Goal: Communication & Community: Participate in discussion

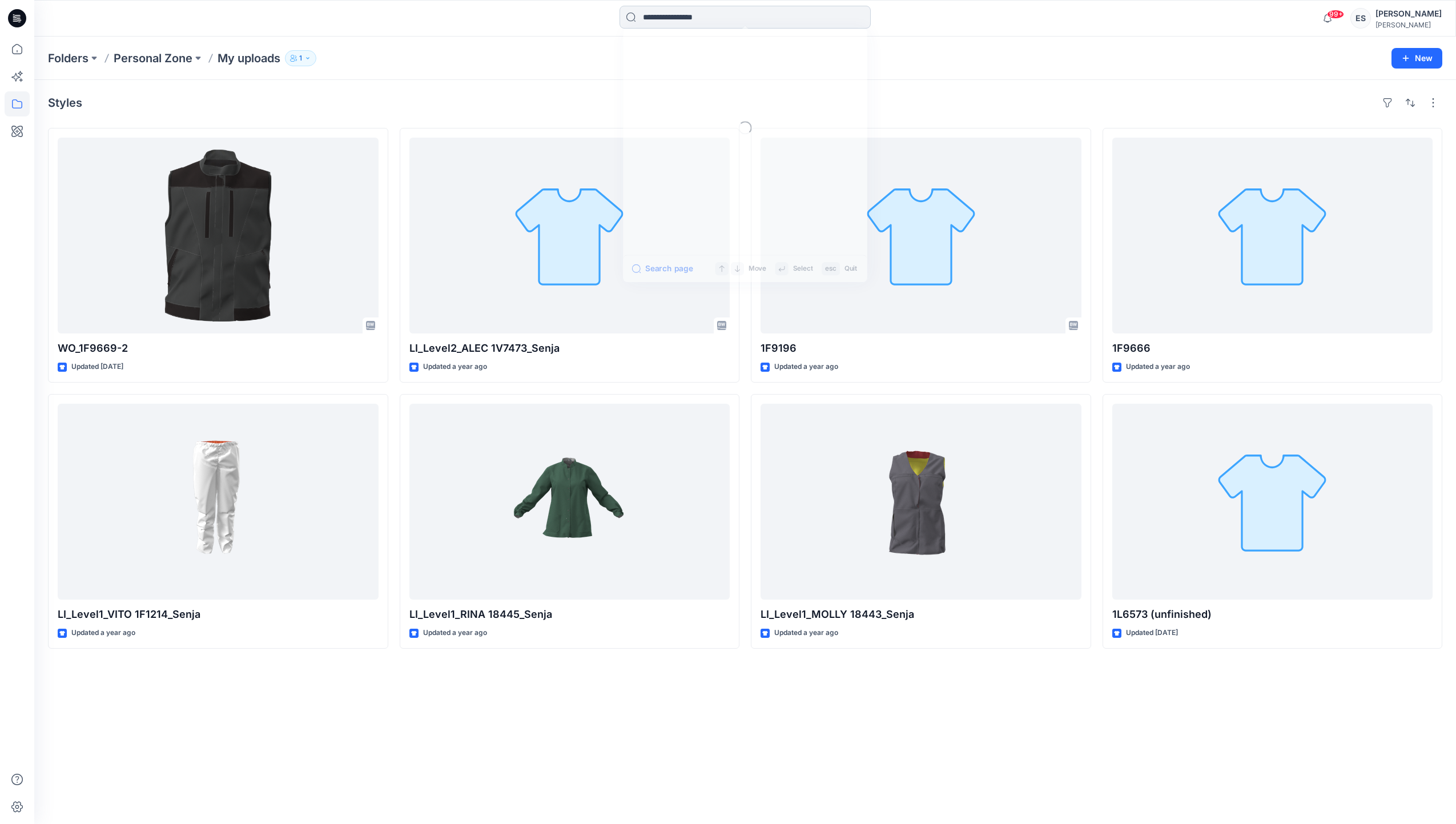
click at [799, 15] on input at bounding box center [744, 17] width 251 height 22
click at [744, 76] on link "1g2233" at bounding box center [745, 83] width 247 height 21
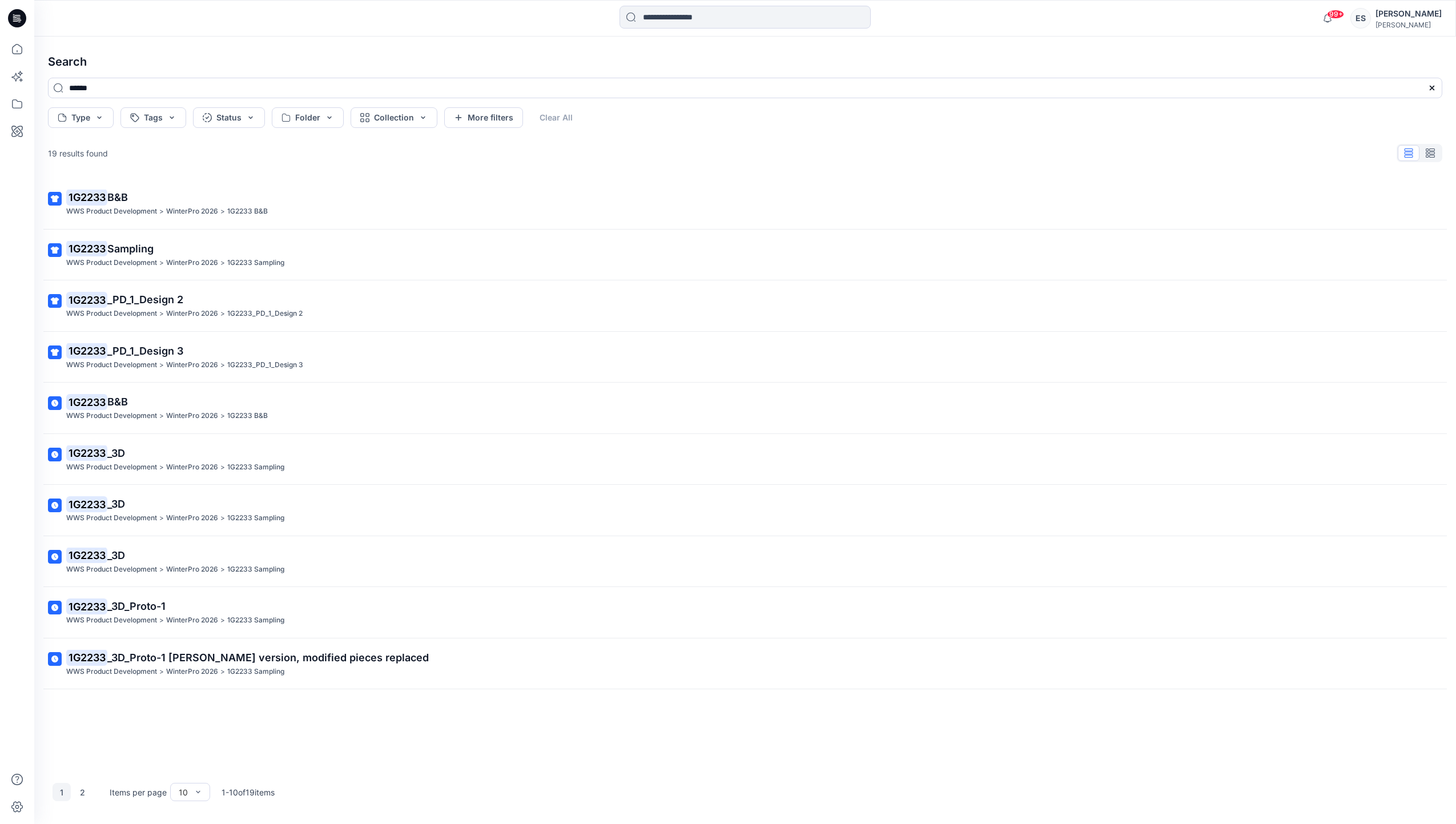
click at [217, 251] on p "1G2233 Sampling" at bounding box center [744, 249] width 1355 height 16
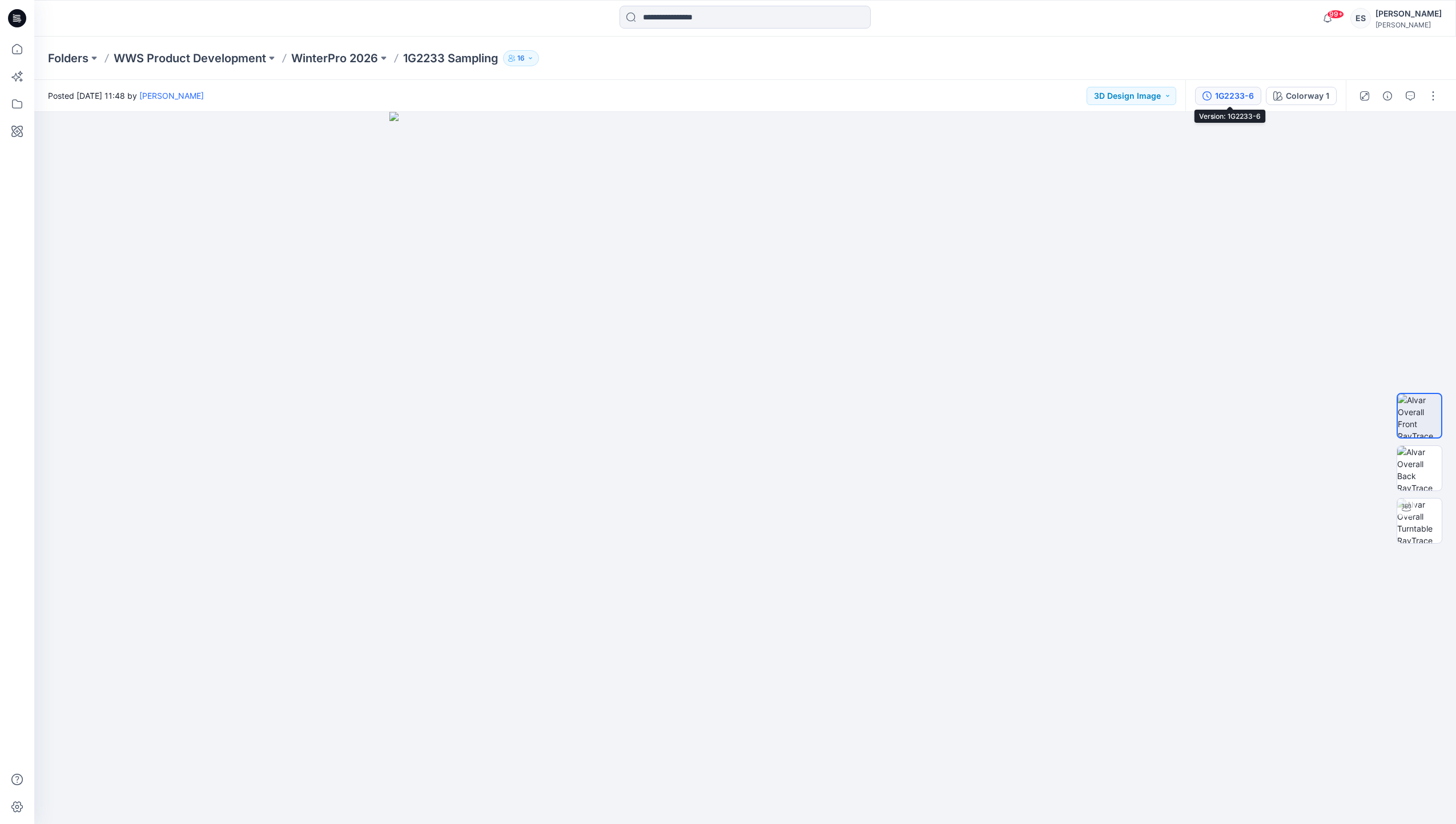
click at [1232, 97] on div "1G2233-6" at bounding box center [1234, 96] width 38 height 13
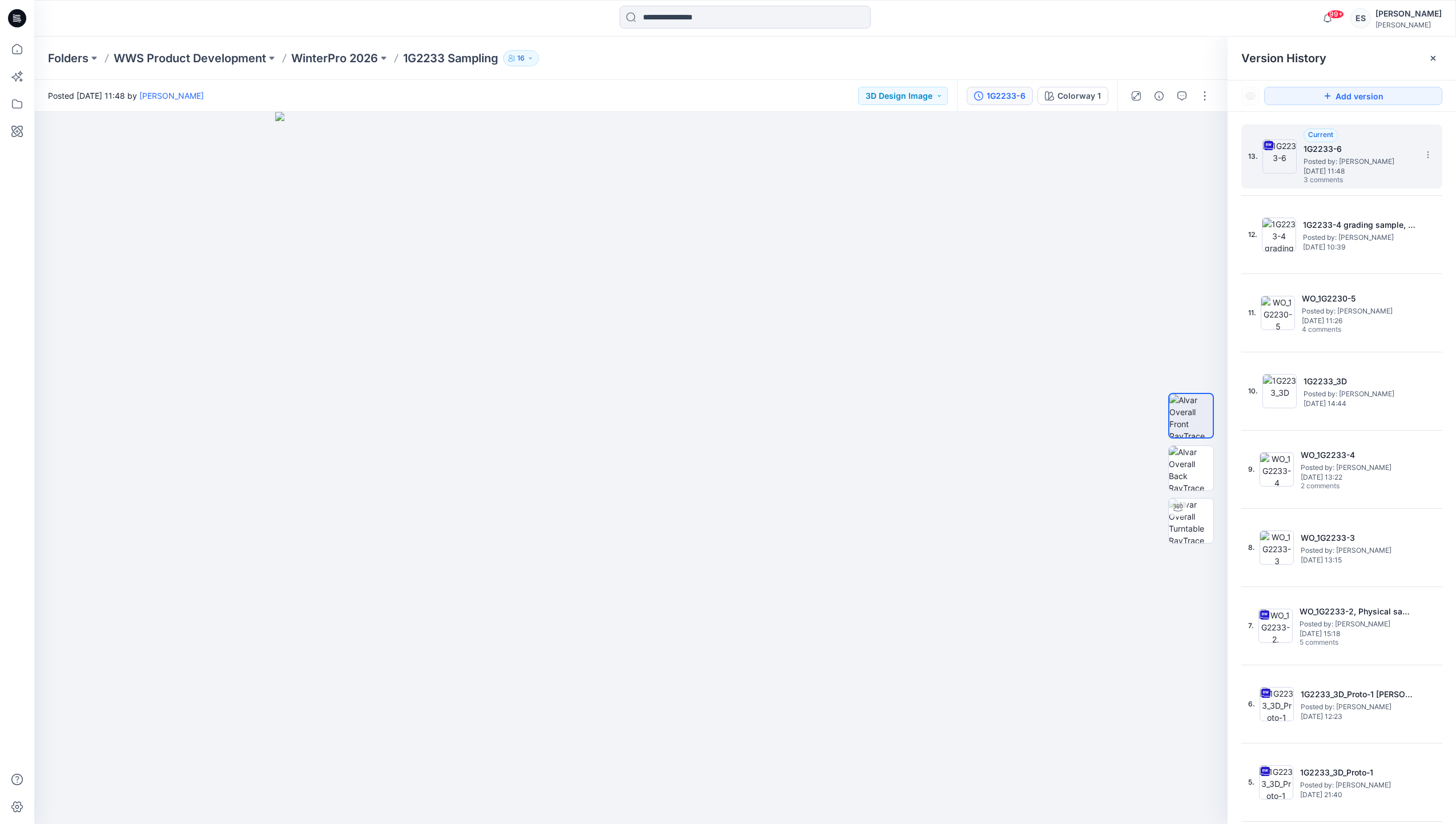
click at [1333, 162] on span "Posted by: [PERSON_NAME]" at bounding box center [1360, 161] width 114 height 11
click at [1178, 96] on icon "button" at bounding box center [1181, 95] width 9 height 9
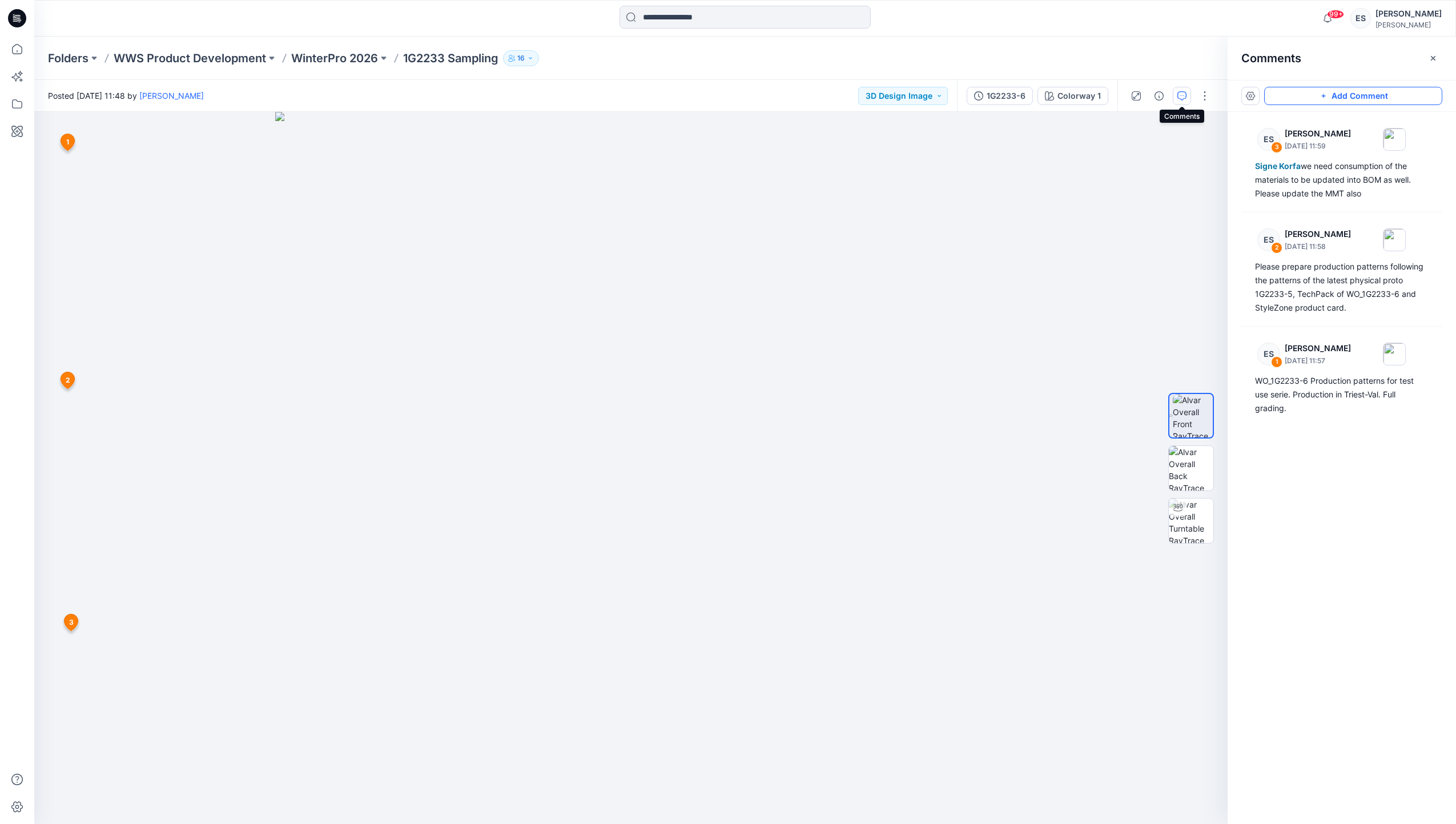
click at [1317, 96] on button "Add Comment" at bounding box center [1353, 95] width 178 height 18
click at [581, 218] on div "4 1 ES [PERSON_NAME] [DATE] 11:57 WO_1G2233-6 Production patterns for test use …" at bounding box center [631, 468] width 1193 height 712
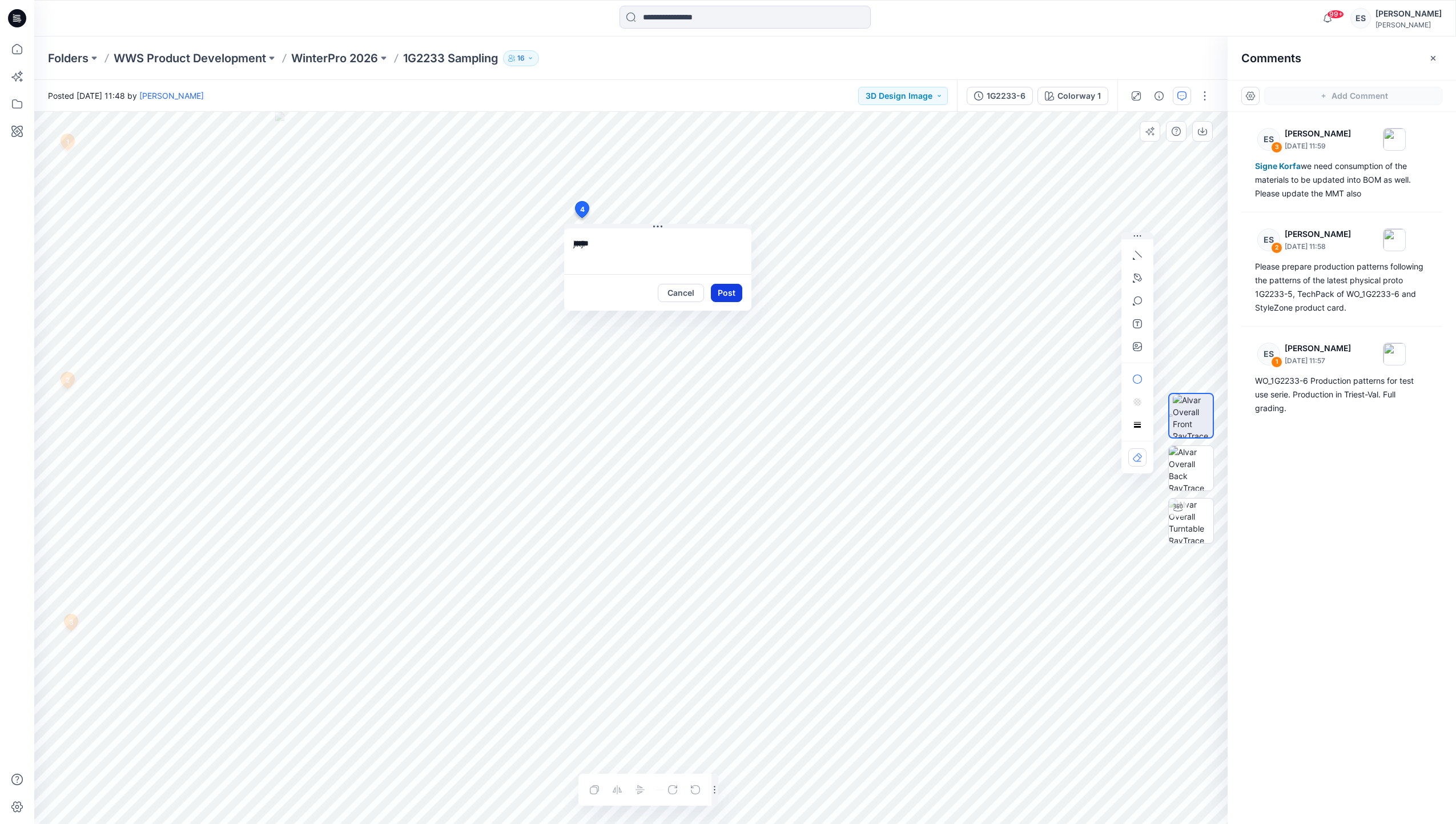
type textarea "*****"
click at [728, 293] on button "Post" at bounding box center [726, 293] width 31 height 18
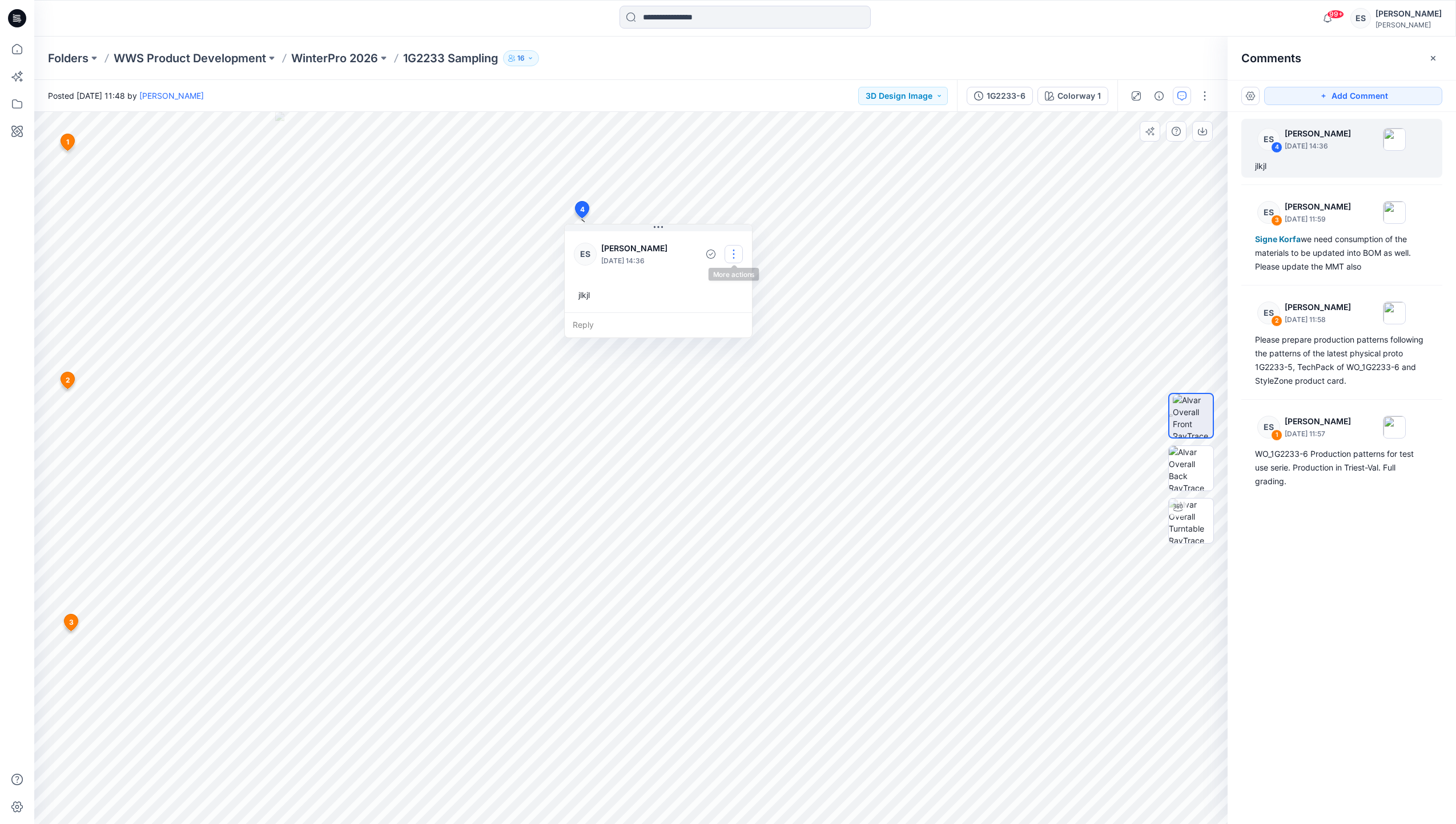
click at [733, 252] on button "button" at bounding box center [733, 254] width 18 height 18
click at [737, 281] on p "Edit comment" at bounding box center [736, 281] width 51 height 12
click at [446, 223] on div "5 1 ES [PERSON_NAME] [DATE] 11:57 WO_1G2233-6 Production patterns for test use …" at bounding box center [631, 468] width 1193 height 712
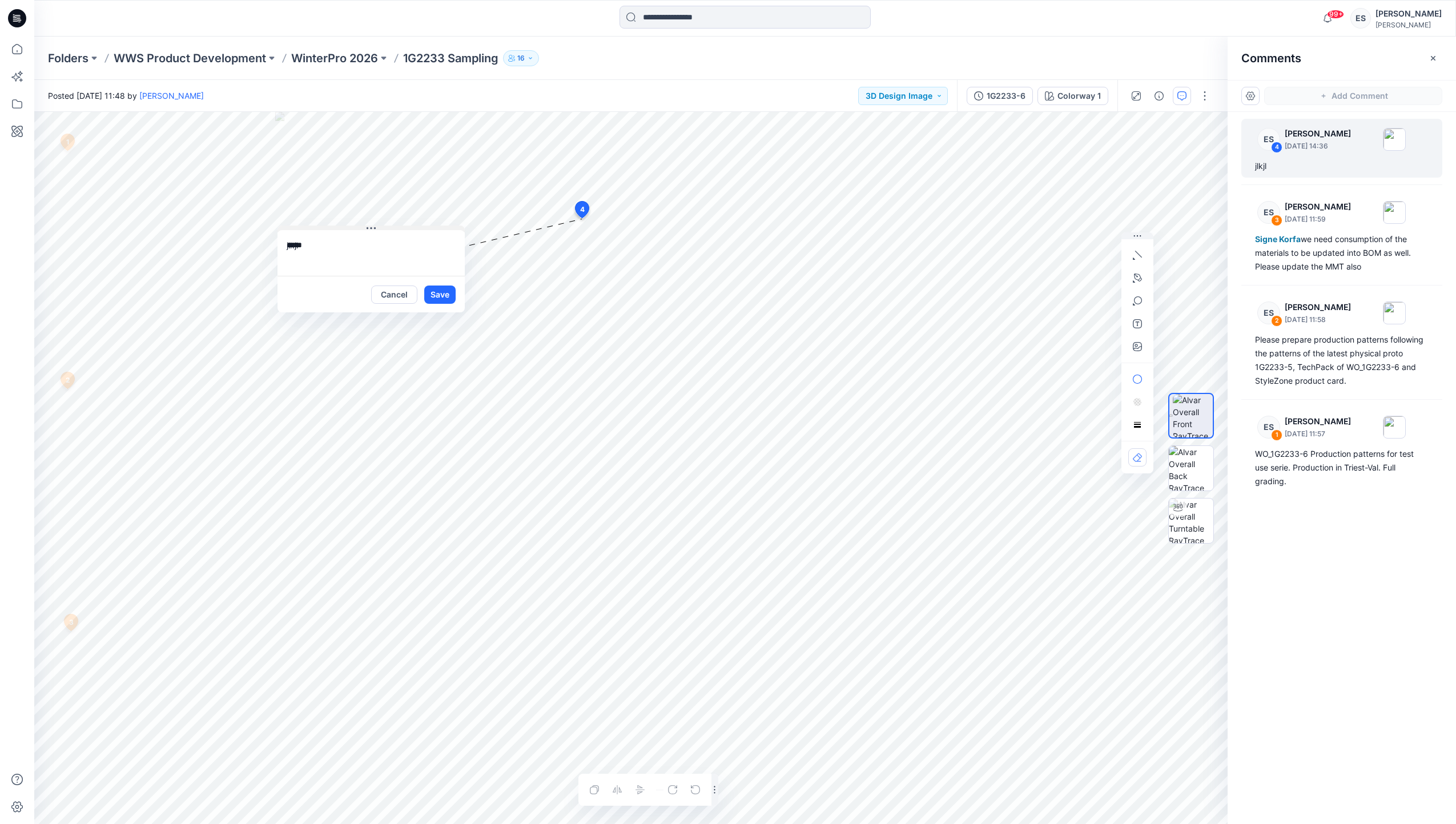
drag, startPoint x: 462, startPoint y: 255, endPoint x: 388, endPoint y: 224, distance: 80.2
click at [388, 225] on button at bounding box center [371, 228] width 188 height 7
drag, startPoint x: 444, startPoint y: 296, endPoint x: 441, endPoint y: 301, distance: 5.8
click at [445, 296] on button "Save" at bounding box center [449, 292] width 31 height 18
click at [457, 252] on button "button" at bounding box center [456, 252] width 18 height 18
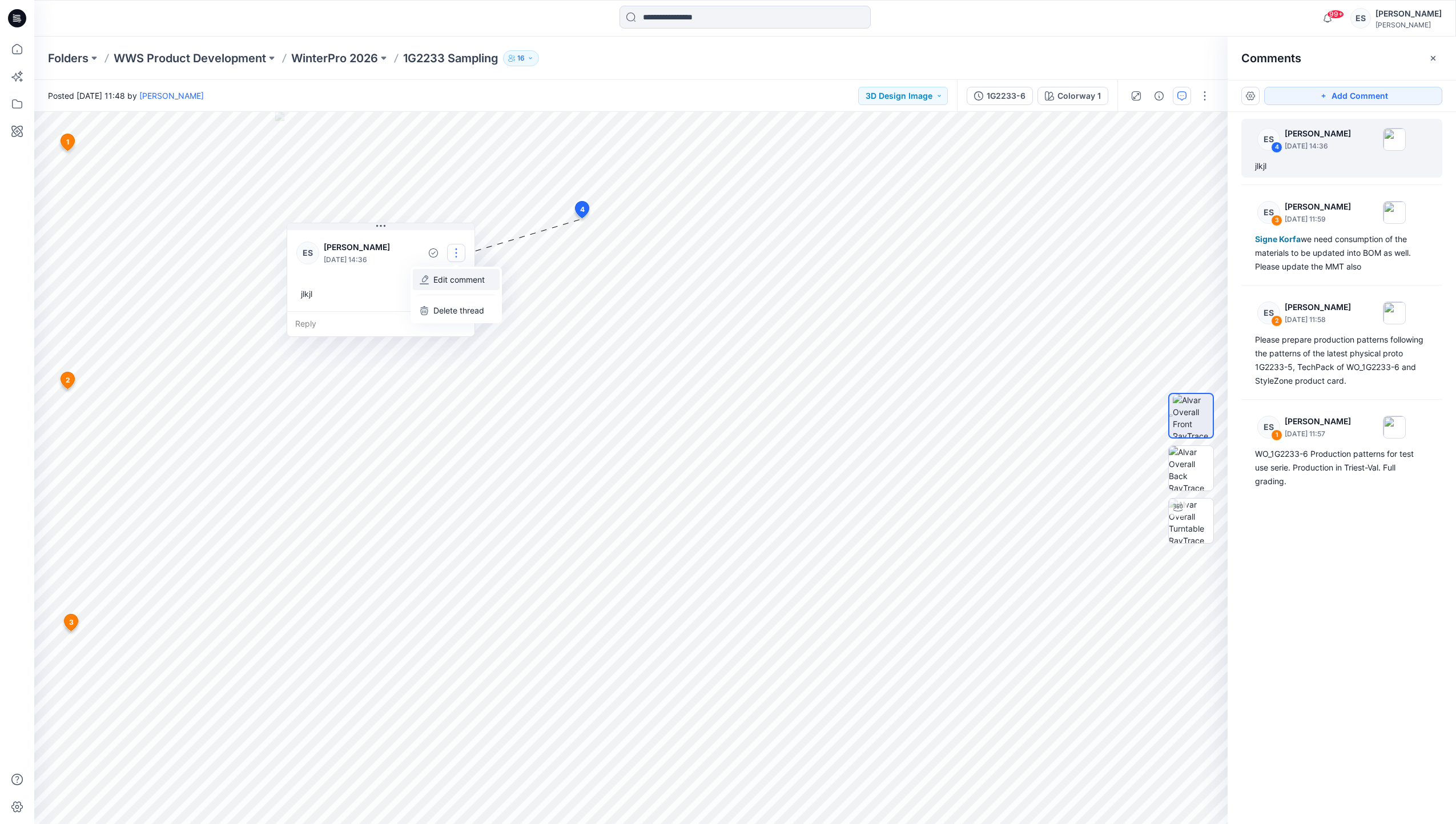
click at [466, 274] on p "Edit comment" at bounding box center [459, 279] width 51 height 12
click at [236, 242] on div "5 1 ES [PERSON_NAME] [DATE] 11:57 WO_1G2233-6 Production patterns for test use …" at bounding box center [631, 468] width 1193 height 712
drag, startPoint x: 302, startPoint y: 241, endPoint x: 287, endPoint y: 246, distance: 15.8
click at [288, 245] on textarea "**********" at bounding box center [381, 250] width 188 height 46
drag, startPoint x: 438, startPoint y: 240, endPoint x: 517, endPoint y: 233, distance: 79.3
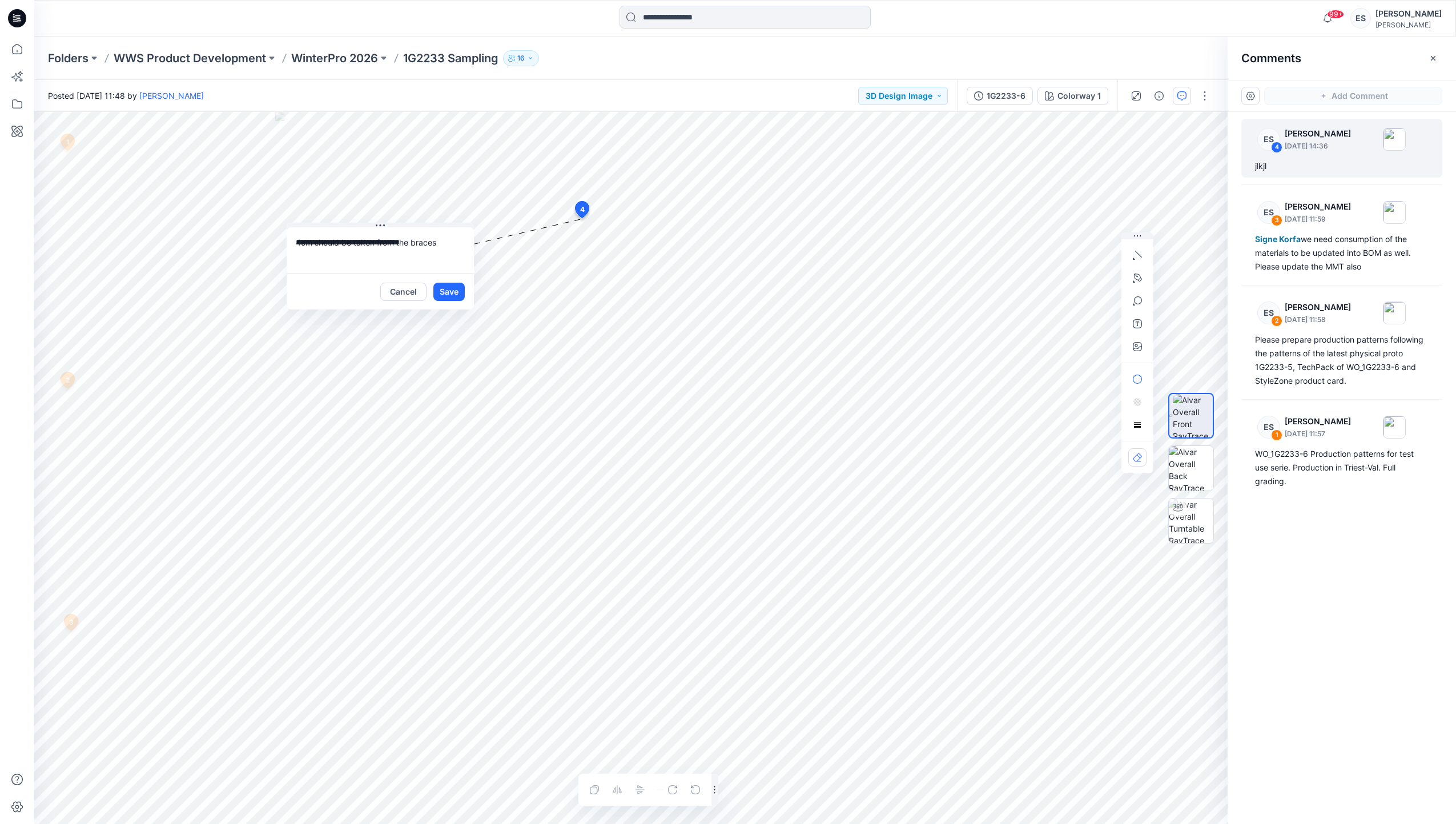
click at [439, 240] on textarea "**********" at bounding box center [381, 250] width 188 height 46
type textarea "**********"
click at [443, 293] on button "Save" at bounding box center [449, 292] width 31 height 18
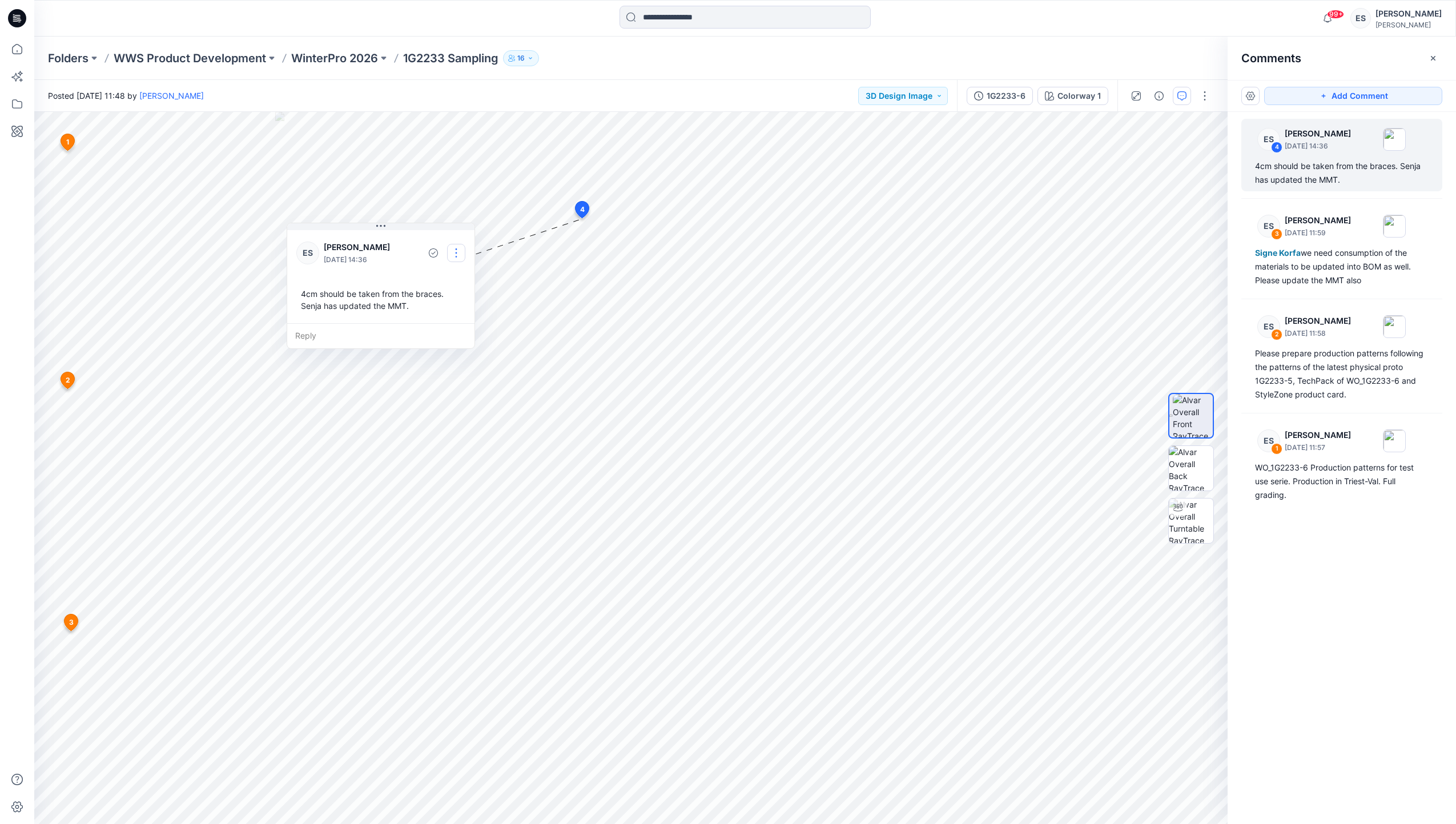
click at [459, 254] on button "button" at bounding box center [456, 252] width 18 height 18
click at [454, 283] on p "Edit comment" at bounding box center [459, 279] width 51 height 12
click at [252, 247] on div "**********" at bounding box center [631, 468] width 1193 height 712
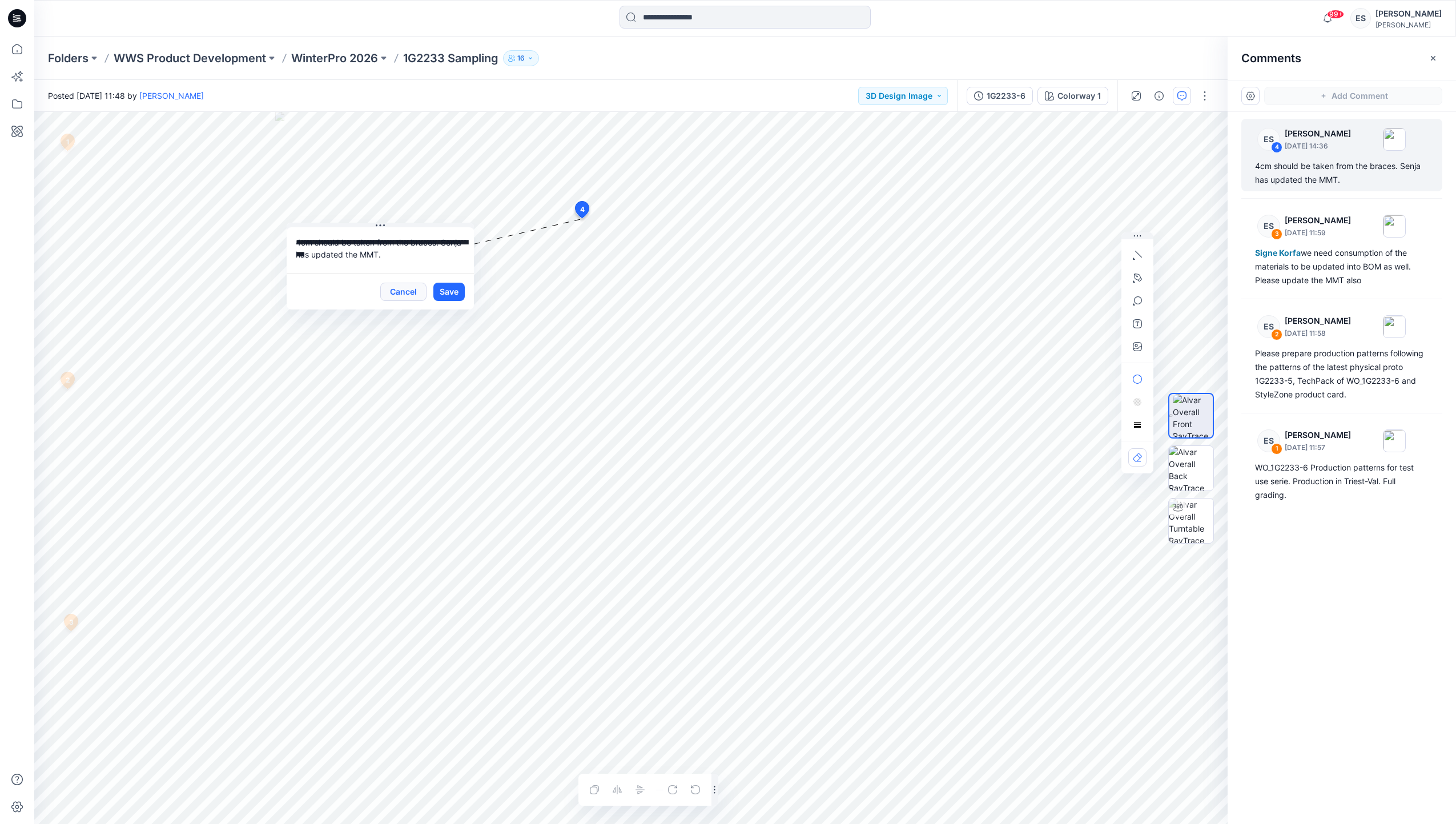
click at [411, 289] on button "Cancel" at bounding box center [403, 292] width 46 height 18
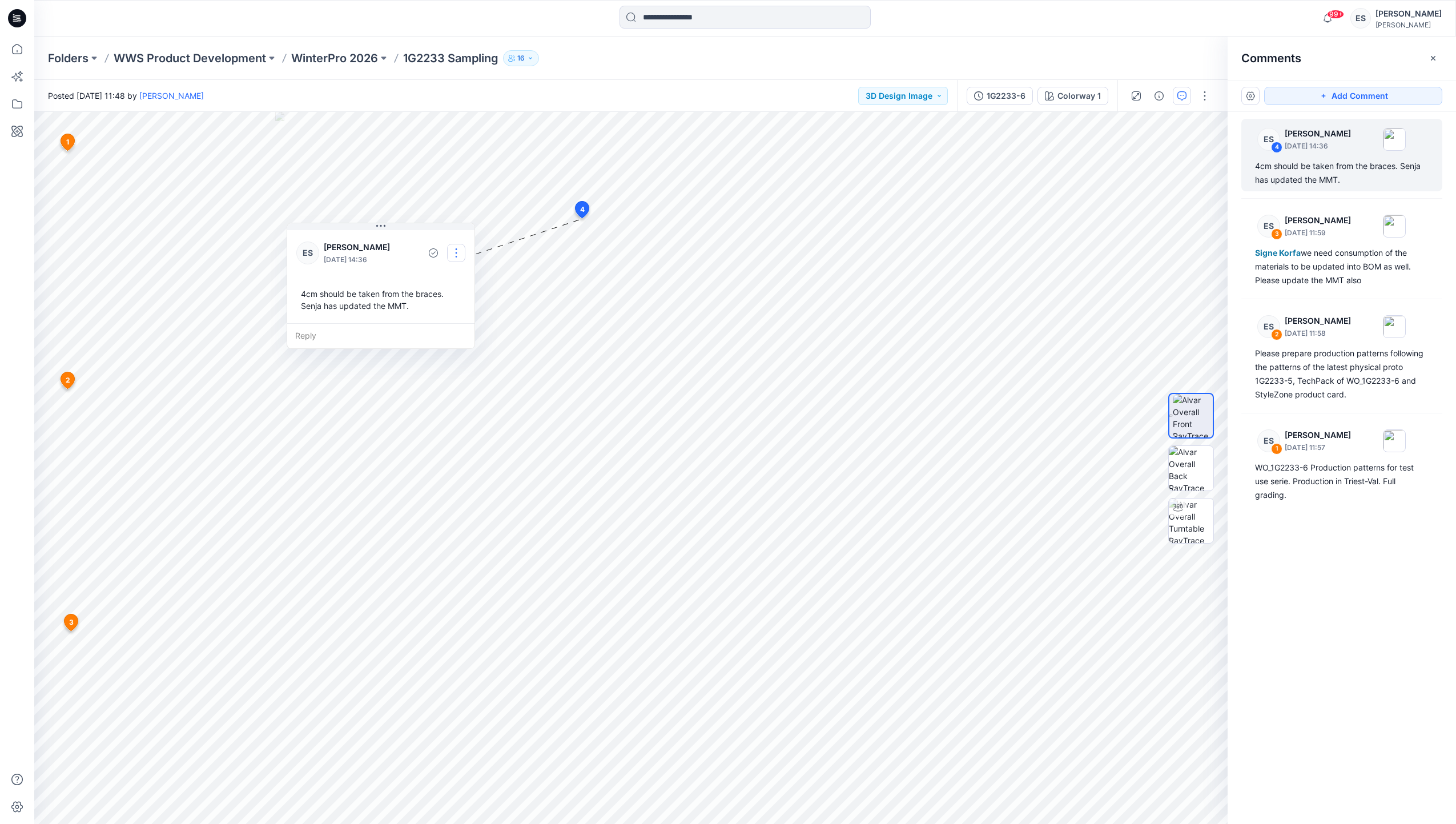
click at [454, 255] on button "button" at bounding box center [456, 252] width 18 height 18
click at [458, 313] on p "Delete thread" at bounding box center [458, 310] width 50 height 12
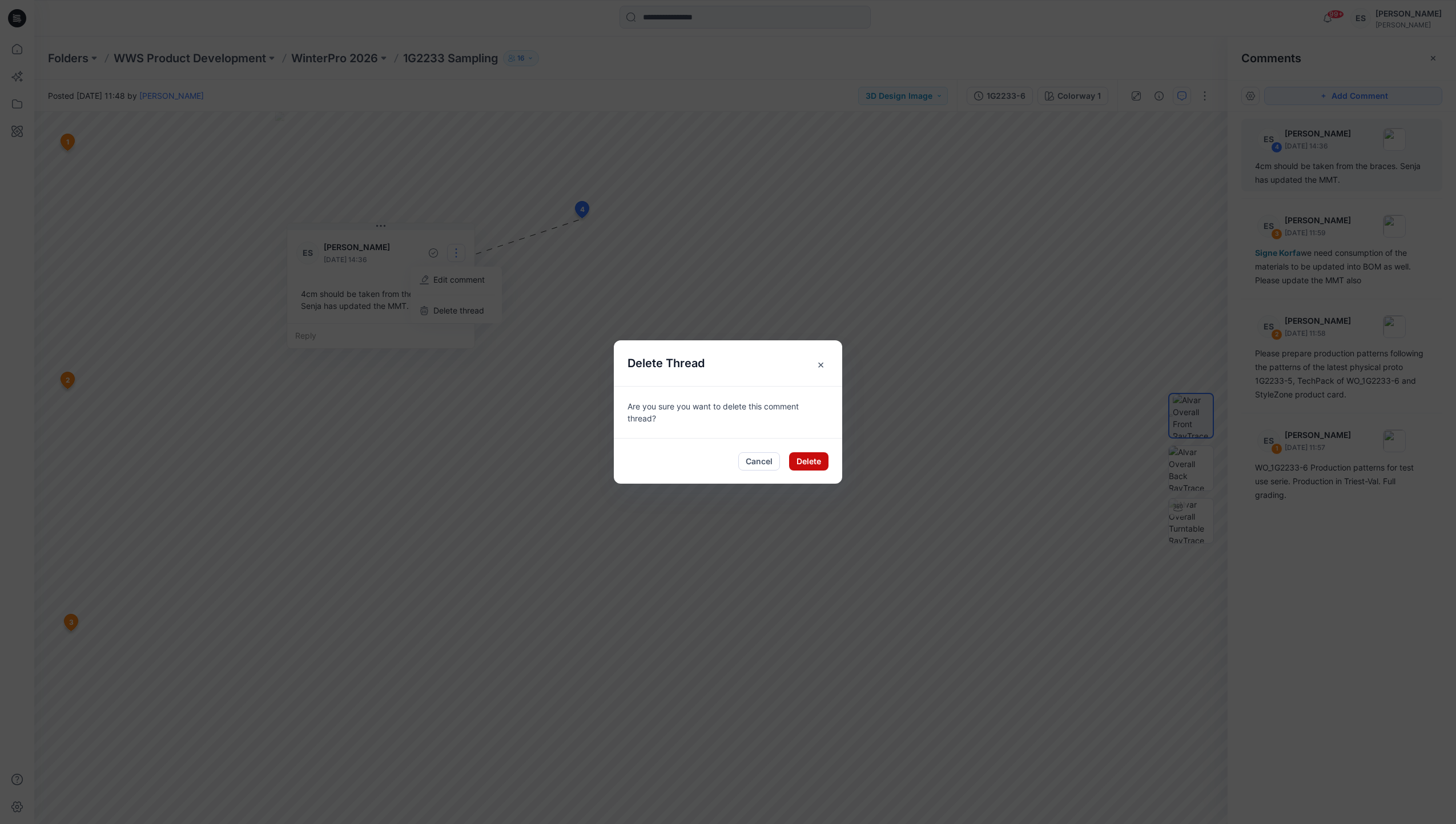
click at [803, 463] on button "Delete" at bounding box center [809, 461] width 39 height 18
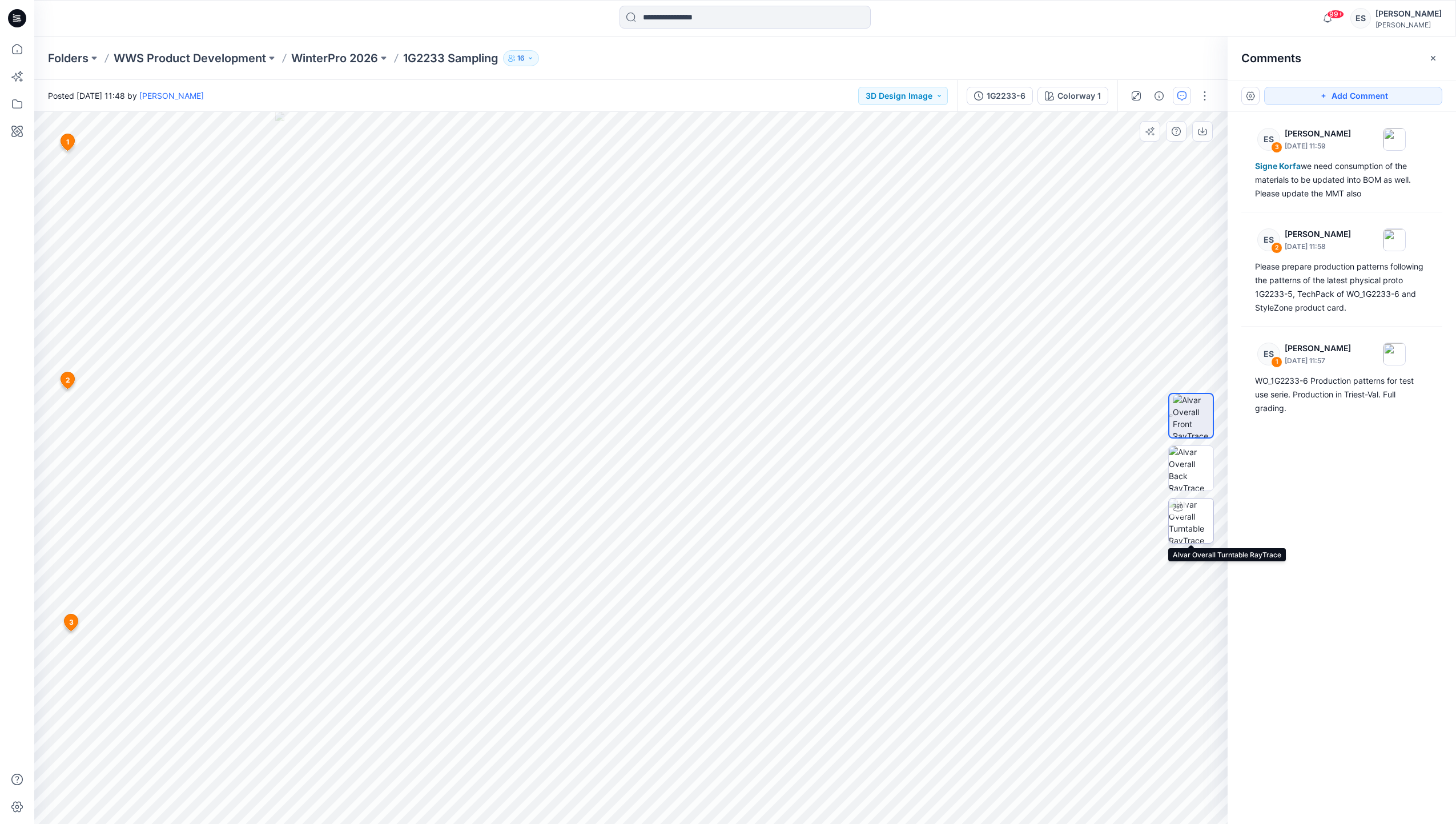
click at [1176, 518] on img at bounding box center [1191, 521] width 45 height 45
drag, startPoint x: 1339, startPoint y: 92, endPoint x: 1293, endPoint y: 103, distance: 47.3
click at [1338, 92] on button "Add Comment" at bounding box center [1353, 95] width 178 height 18
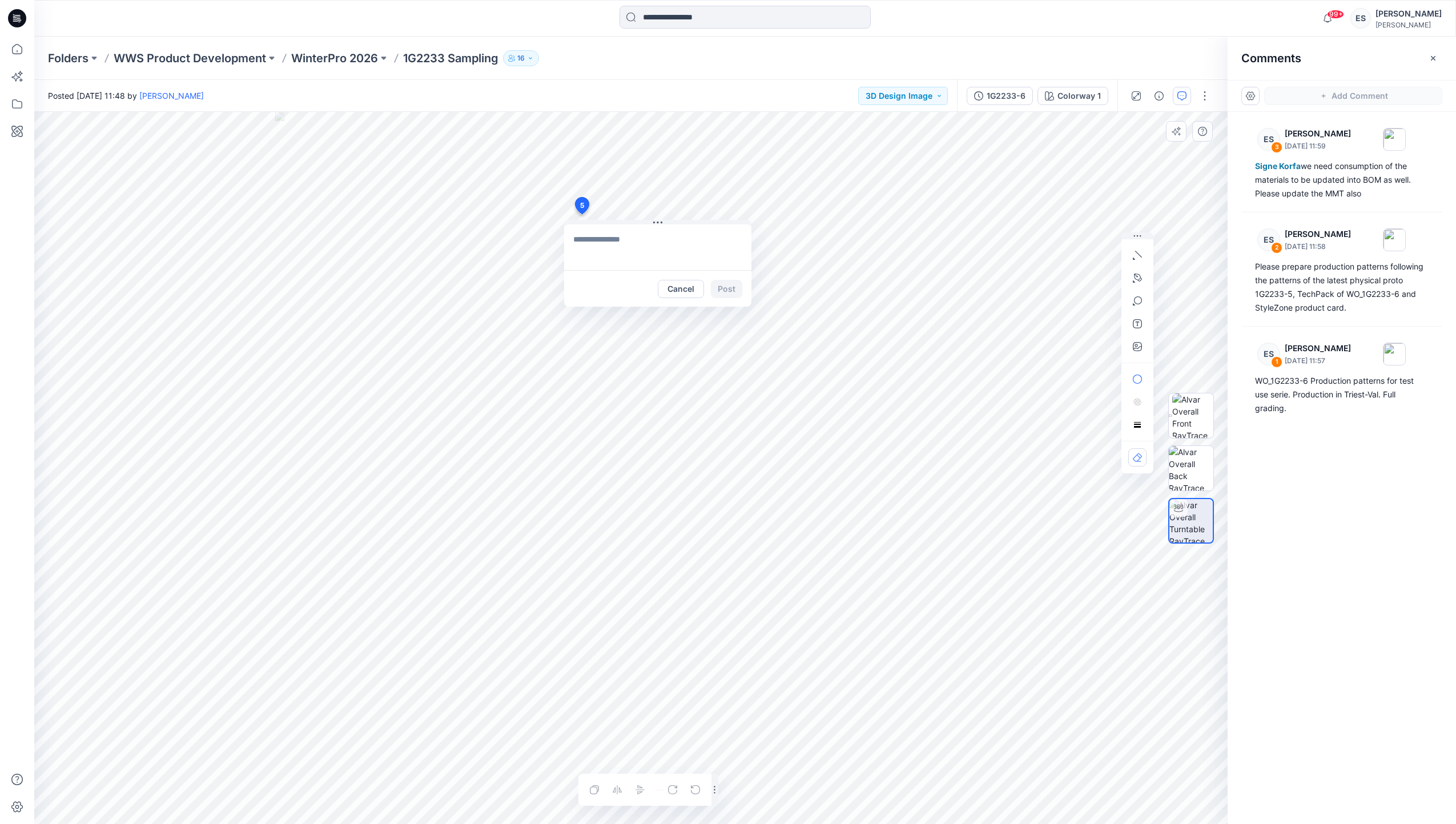
click at [581, 214] on div "5 Cancel Post Layer 1" at bounding box center [631, 468] width 1193 height 712
drag, startPoint x: 654, startPoint y: 221, endPoint x: 337, endPoint y: 224, distance: 317.0
click at [337, 224] on icon at bounding box center [337, 225] width 2 height 2
click at [320, 244] on textarea at bounding box center [341, 250] width 188 height 46
paste textarea "**********"
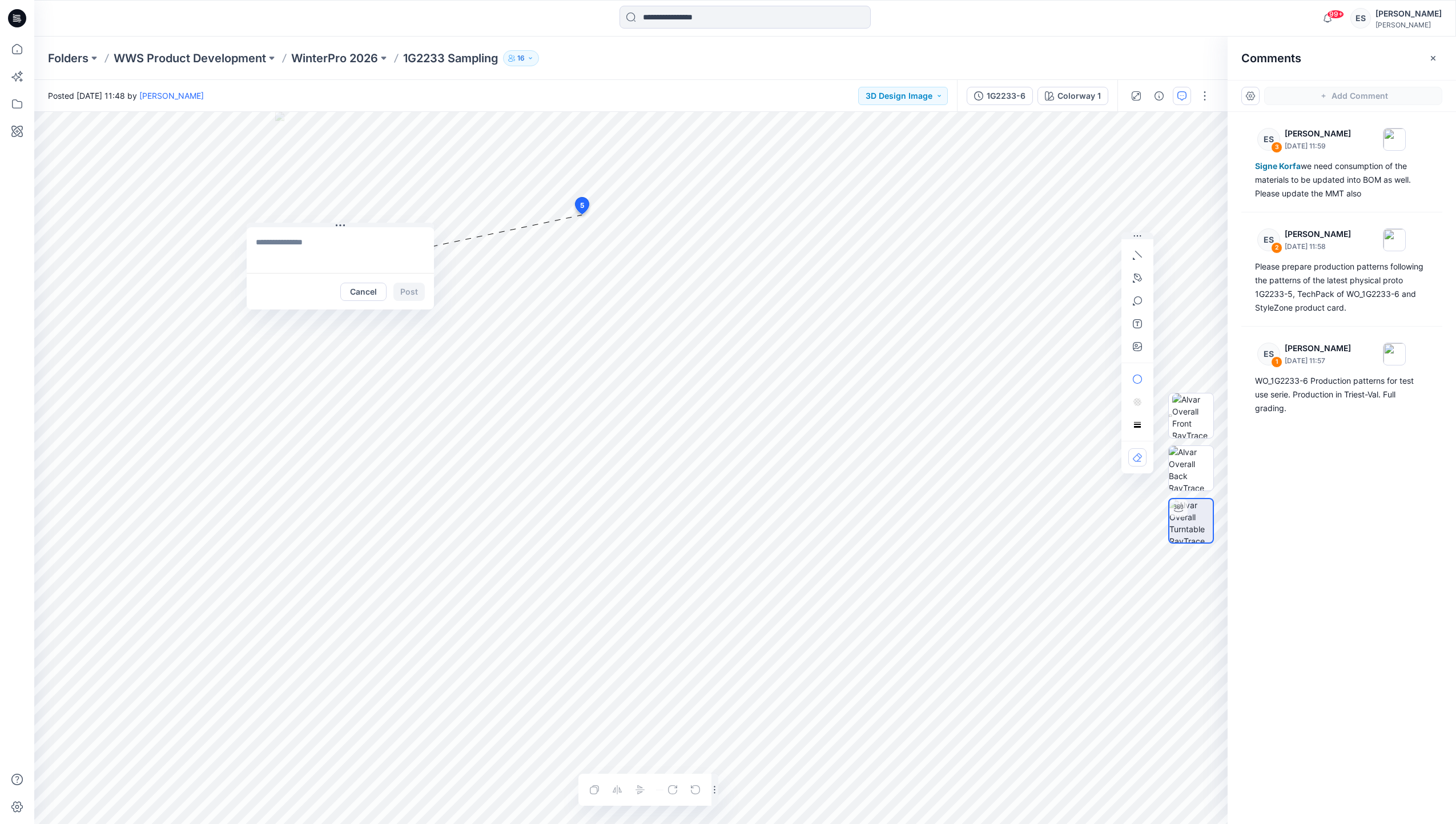
type textarea "**********"
click at [406, 292] on button "Post" at bounding box center [409, 292] width 31 height 18
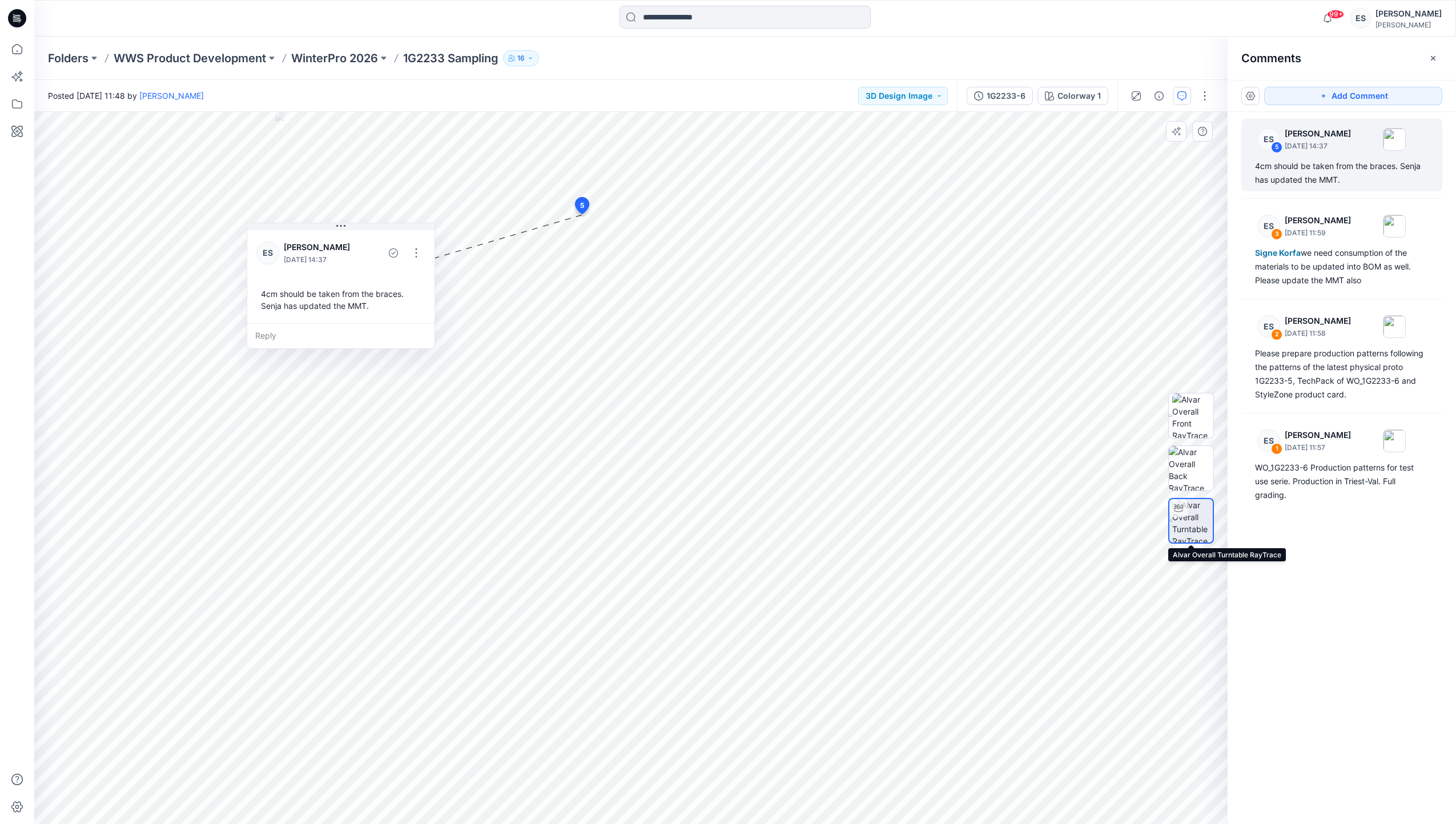
click at [1178, 531] on img at bounding box center [1192, 521] width 41 height 43
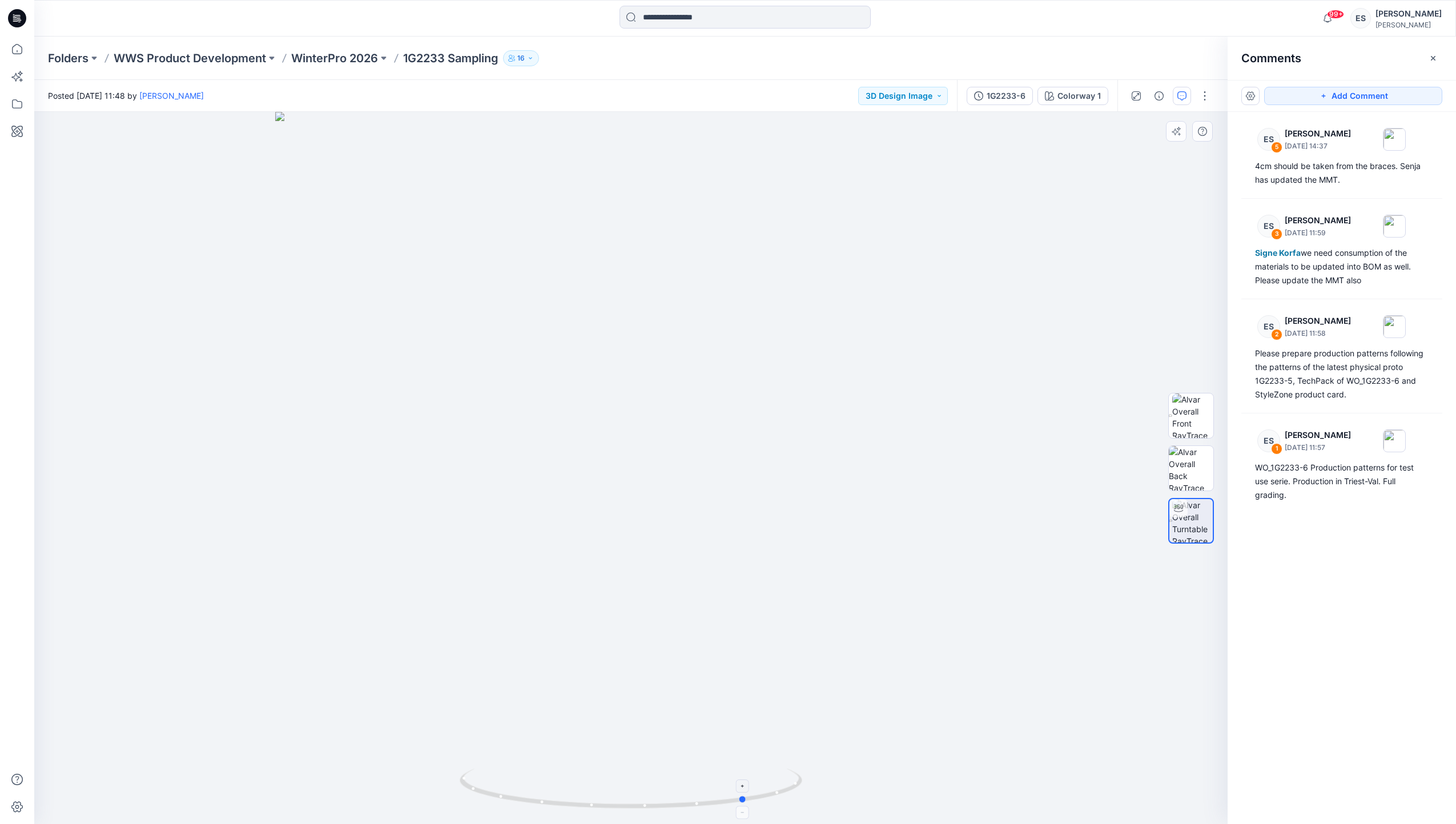
drag, startPoint x: 634, startPoint y: 805, endPoint x: 747, endPoint y: 794, distance: 113.5
click at [747, 794] on icon at bounding box center [631, 790] width 345 height 42
click at [1311, 98] on button "Add Comment" at bounding box center [1353, 95] width 178 height 18
click at [632, 315] on div "6" at bounding box center [631, 468] width 1193 height 712
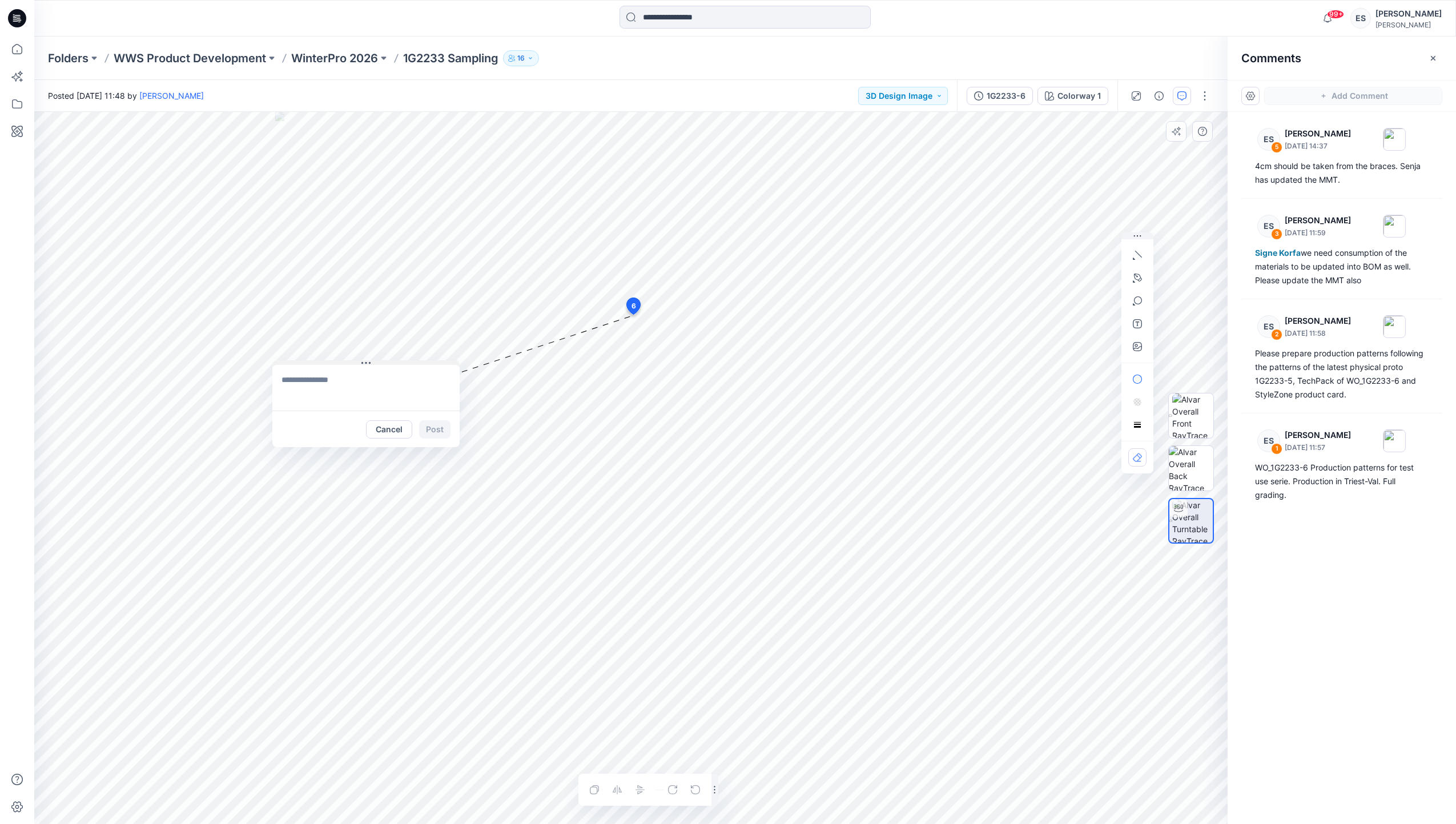
drag, startPoint x: 668, startPoint y: 321, endPoint x: 329, endPoint y: 382, distance: 344.4
click at [329, 367] on button at bounding box center [366, 364] width 188 height 7
click at [342, 404] on textarea at bounding box center [369, 408] width 188 height 46
paste textarea "**********"
click at [284, 401] on textarea "**********" at bounding box center [369, 408] width 188 height 46
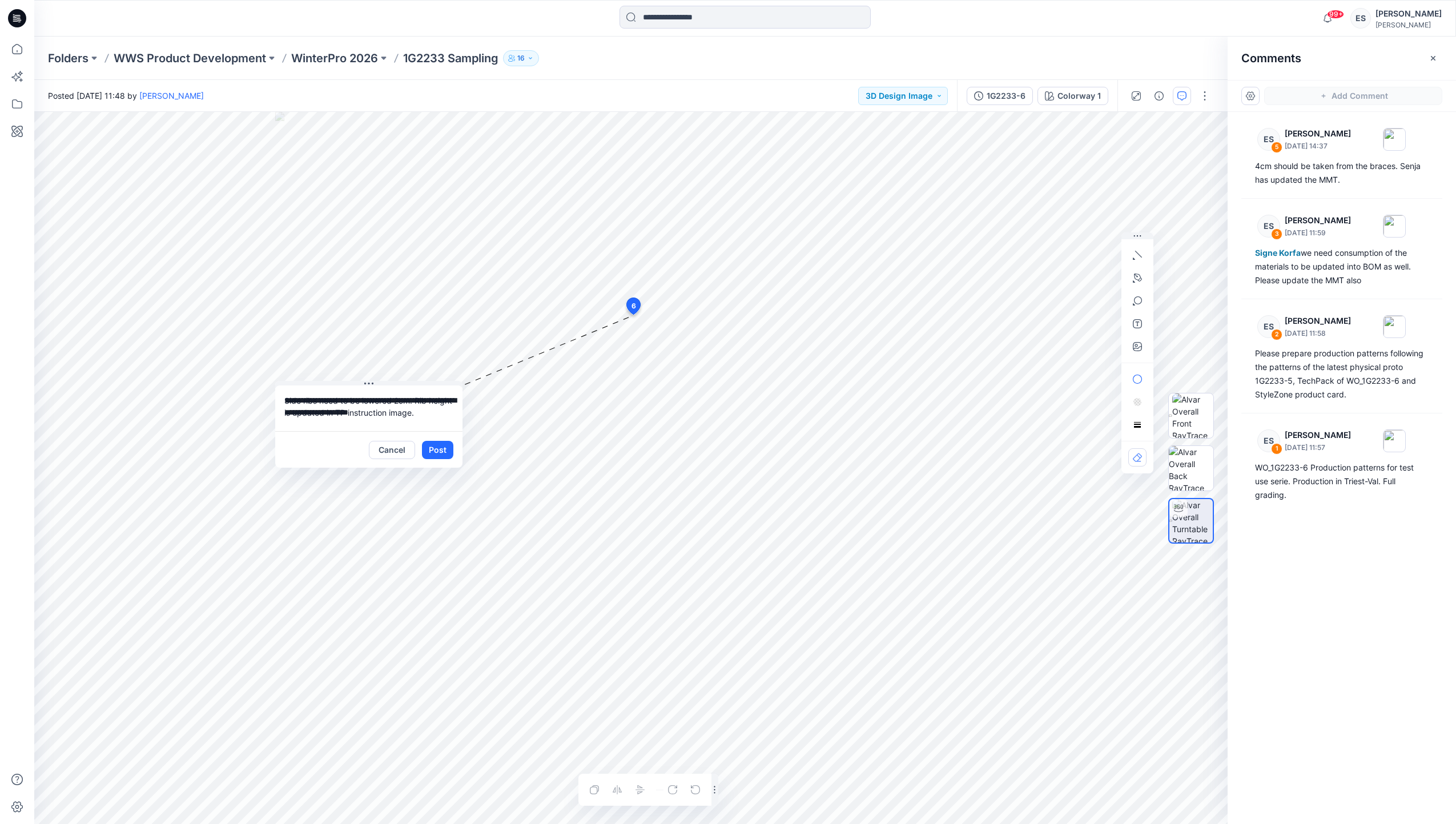
scroll to position [10, 0]
click at [312, 422] on textarea "**********" at bounding box center [369, 408] width 188 height 46
click at [317, 426] on textarea "**********" at bounding box center [369, 408] width 188 height 46
click at [334, 491] on p "[EMAIL_ADDRESS][DOMAIN_NAME]" at bounding box center [359, 496] width 86 height 11
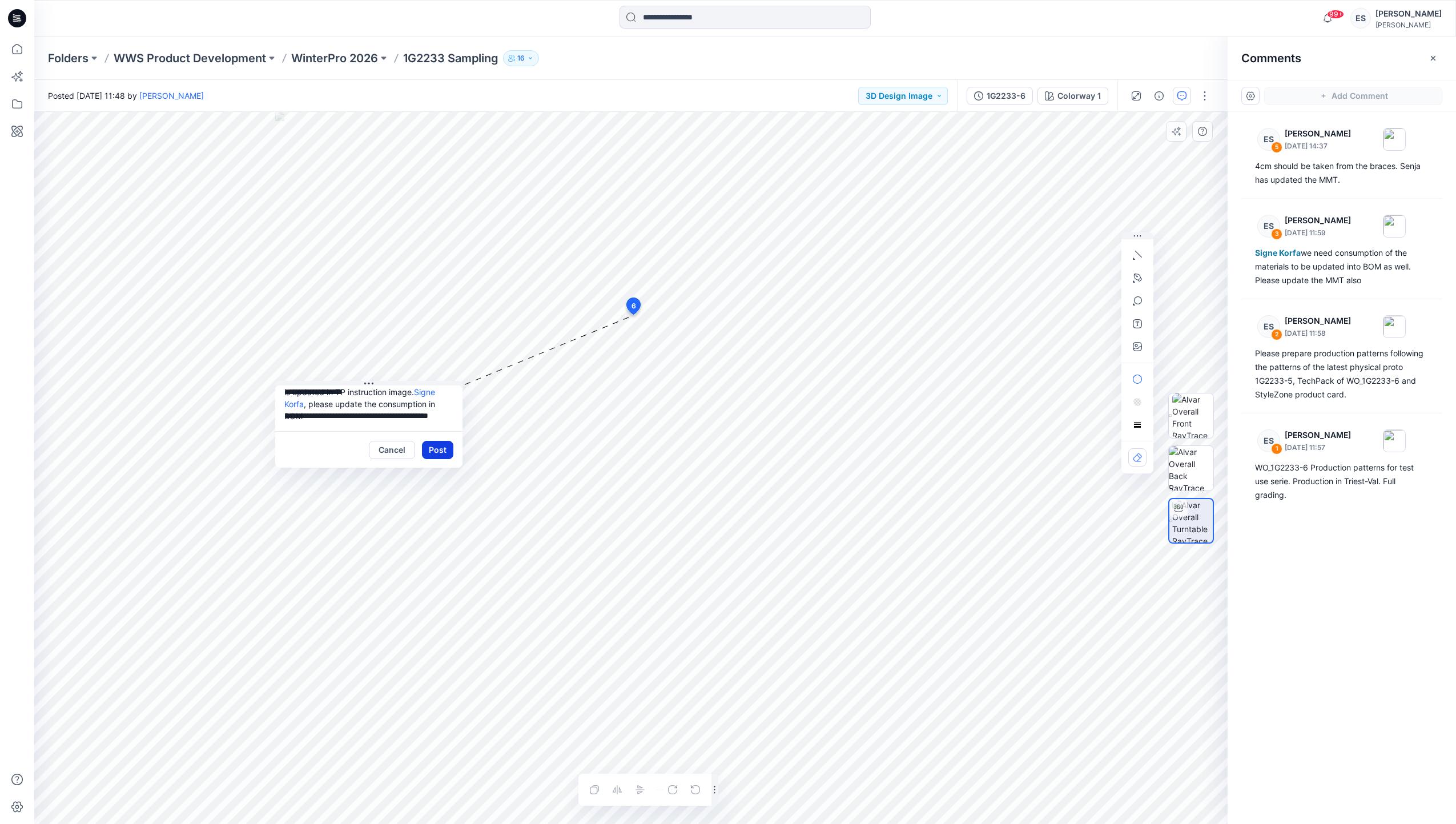
type textarea "**********"
click at [440, 448] on button "Post" at bounding box center [437, 450] width 31 height 18
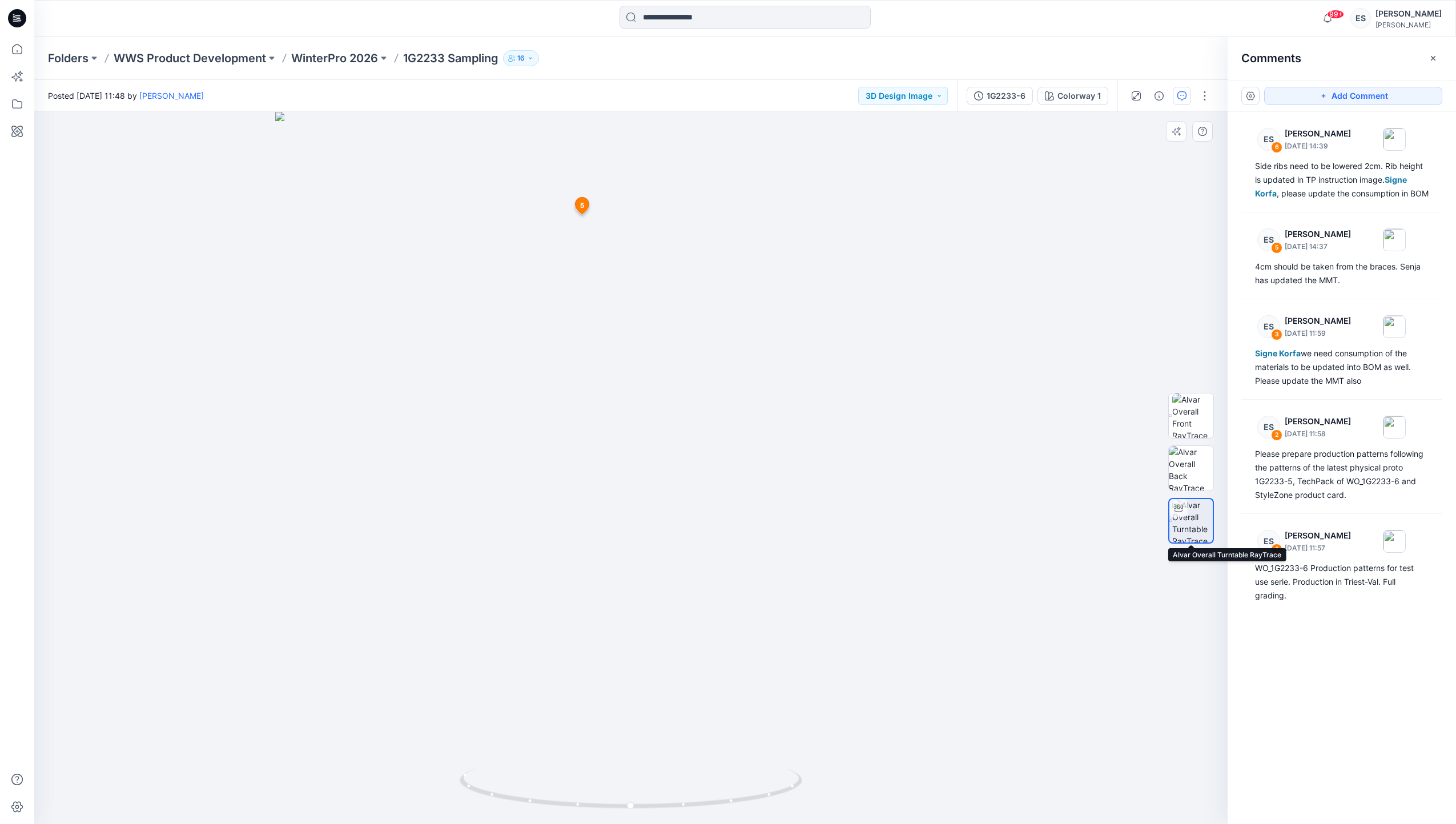
drag, startPoint x: 1186, startPoint y: 519, endPoint x: 1148, endPoint y: 516, distance: 38.1
click at [1185, 519] on img at bounding box center [1192, 521] width 41 height 43
drag, startPoint x: 632, startPoint y: 803, endPoint x: 804, endPoint y: 786, distance: 172.8
click at [804, 786] on icon at bounding box center [631, 790] width 345 height 42
click at [1327, 99] on icon "button" at bounding box center [1323, 95] width 9 height 9
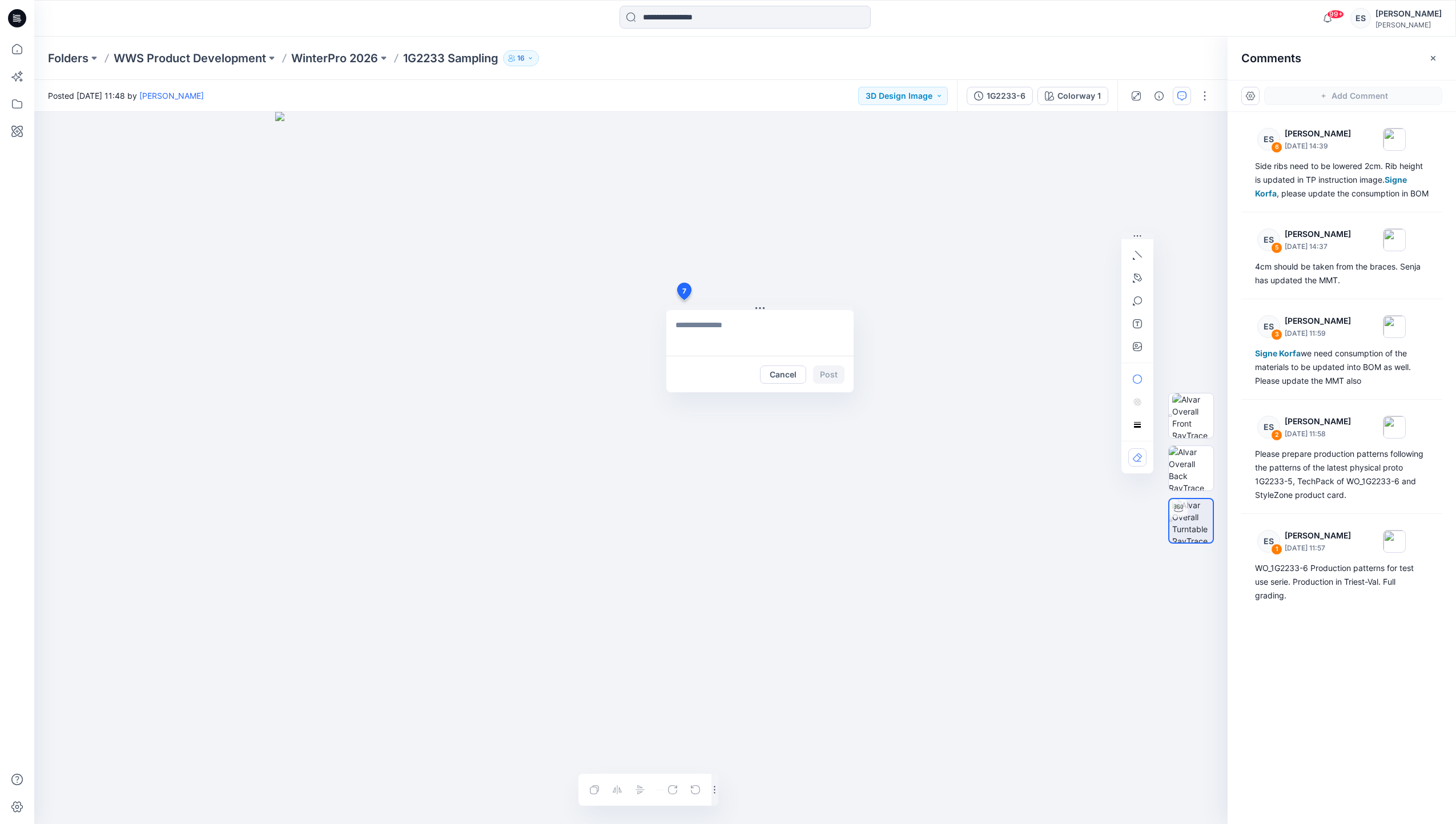
click at [684, 300] on div "7 Cancel Post Layer 1" at bounding box center [631, 468] width 1193 height 712
click at [776, 321] on textarea at bounding box center [760, 333] width 188 height 46
click at [768, 333] on textarea at bounding box center [760, 333] width 188 height 46
paste textarea "**********"
type textarea "**********"
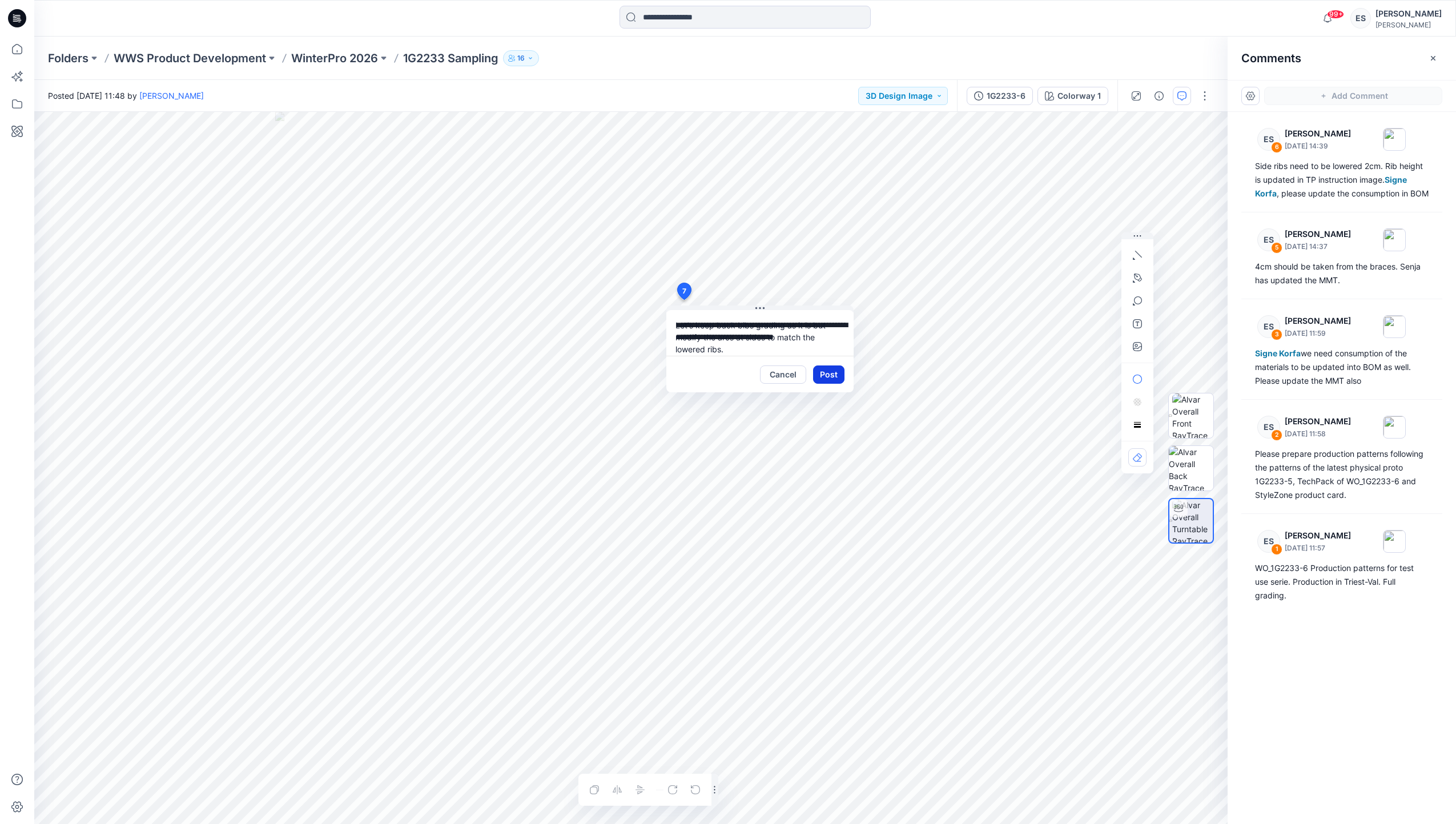
click at [829, 376] on button "Post" at bounding box center [828, 374] width 31 height 18
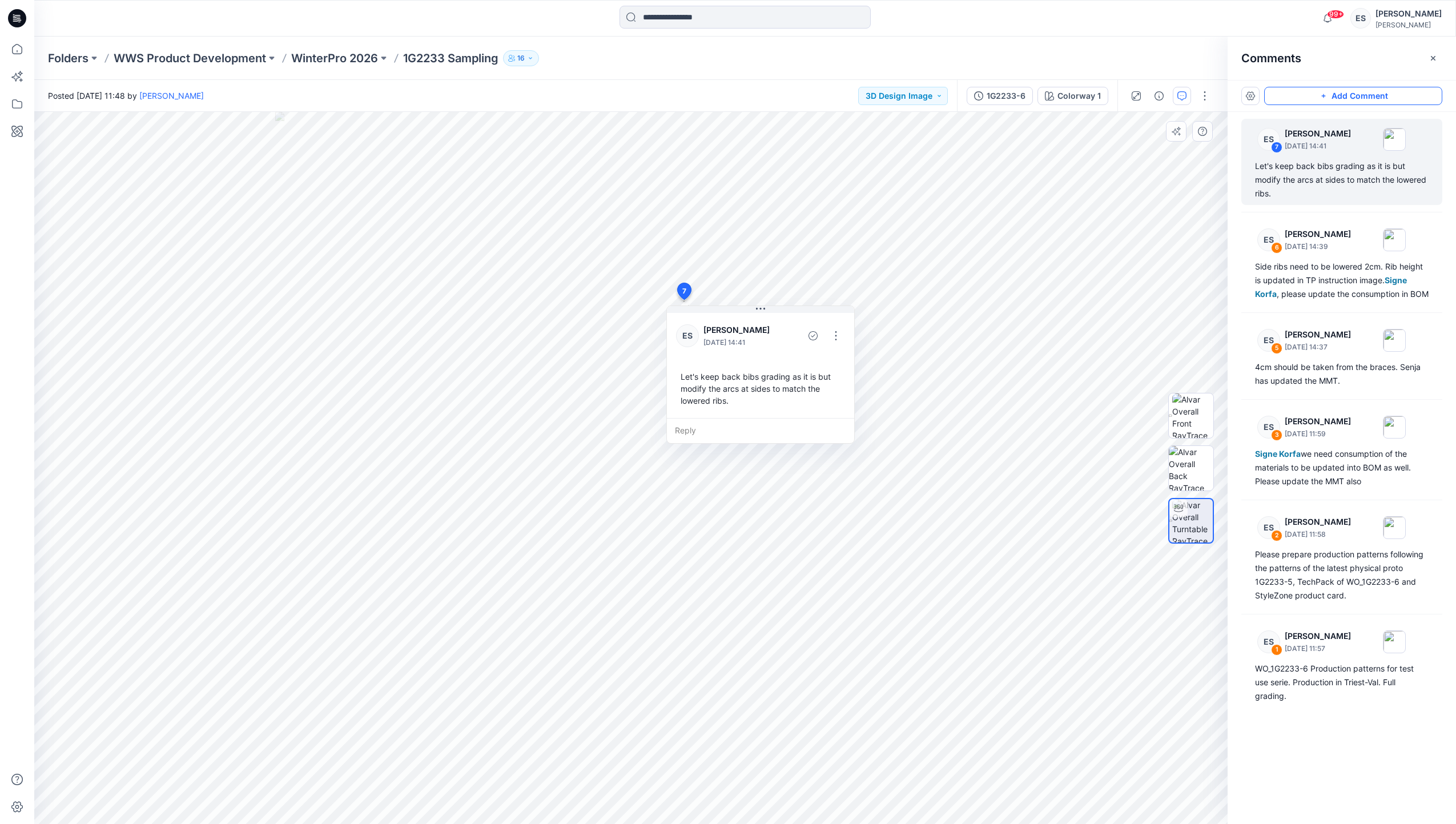
click at [734, 404] on div "Let's keep back bibs grading as it is but modify the arcs at sides to match the…" at bounding box center [760, 389] width 169 height 45
drag, startPoint x: 734, startPoint y: 399, endPoint x: 713, endPoint y: 388, distance: 23.7
click at [712, 388] on div "Let's keep back bibs grading as it is but modify the arcs at sides to match the…" at bounding box center [732, 379] width 169 height 45
drag, startPoint x: 720, startPoint y: 390, endPoint x: 787, endPoint y: 407, distance: 69.1
click at [787, 407] on div "Let's keep back bibs grading as it is but modify the arcs at sides to match the…" at bounding box center [780, 393] width 169 height 45
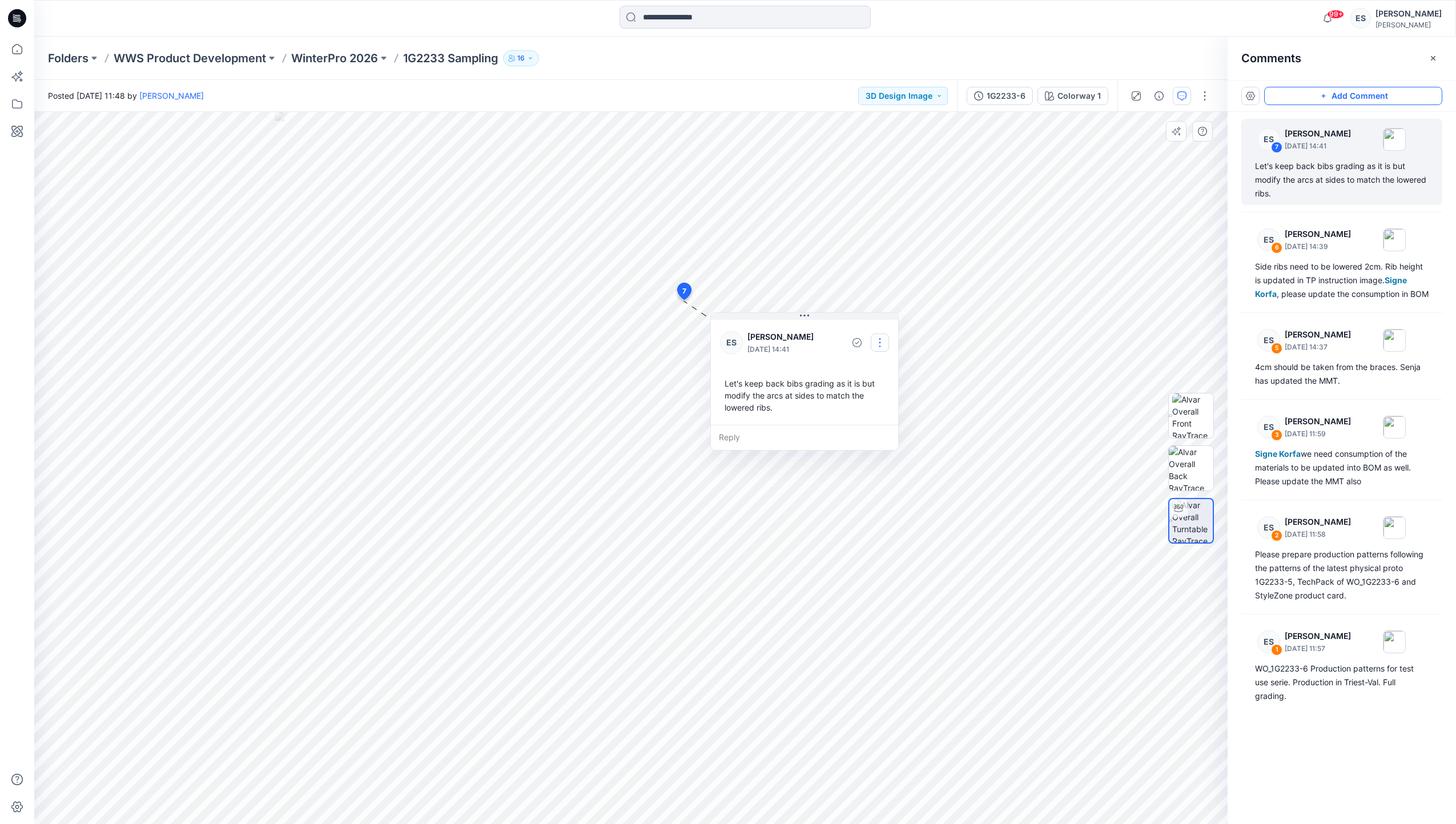
click at [882, 338] on button "button" at bounding box center [879, 342] width 18 height 18
click at [882, 366] on p "Edit comment" at bounding box center [882, 369] width 51 height 12
click at [643, 299] on div "**********" at bounding box center [631, 468] width 1193 height 712
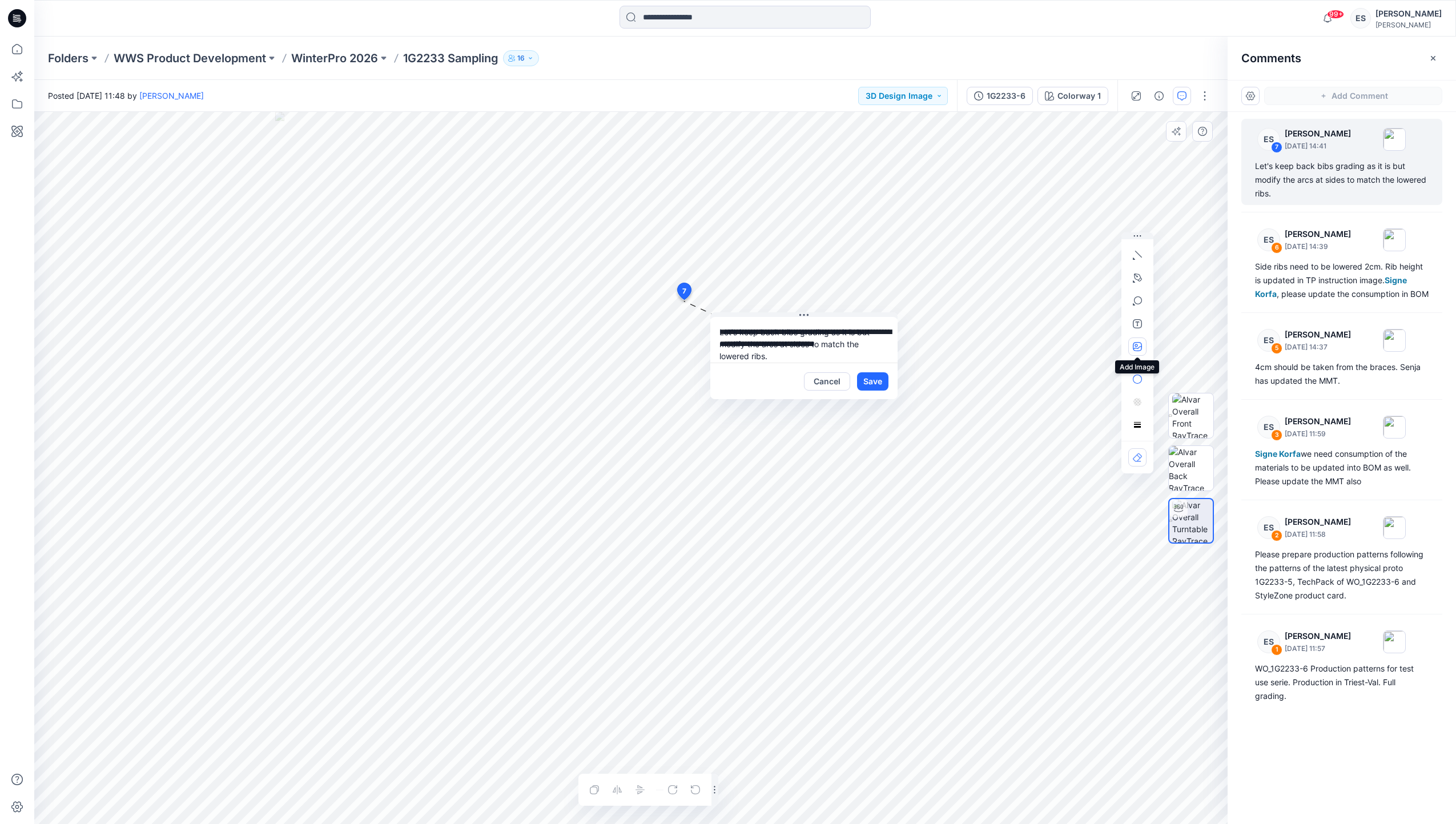
click at [1137, 344] on icon "button" at bounding box center [1136, 345] width 3 height 3
type input"] "**********"
click at [877, 383] on button "Save" at bounding box center [872, 381] width 31 height 18
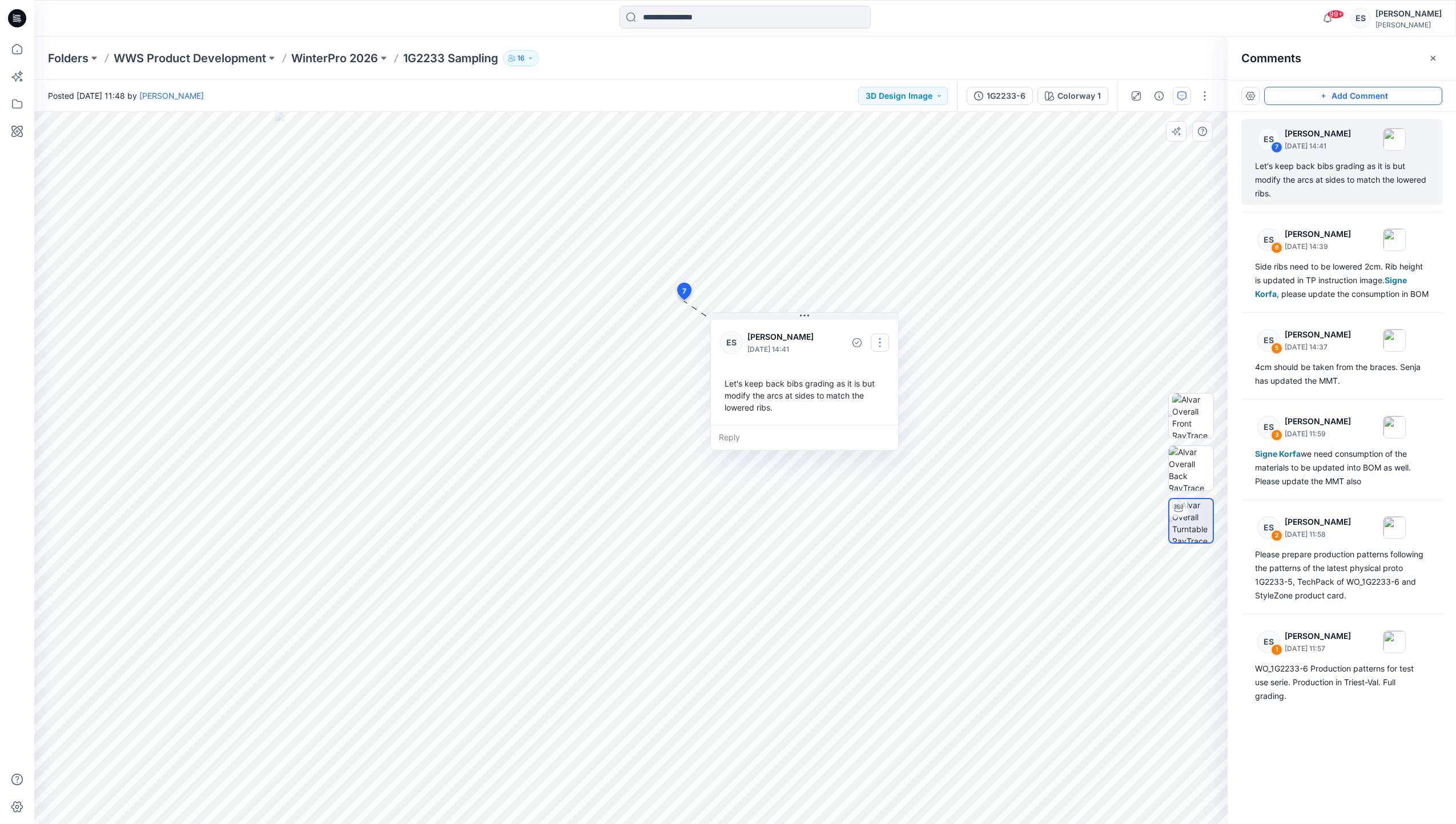
click at [881, 337] on button "button" at bounding box center [879, 342] width 18 height 18
click at [900, 373] on p "Edit comment" at bounding box center [882, 369] width 51 height 12
click at [700, 793] on div "Layer 1" at bounding box center [631, 468] width 1193 height 712
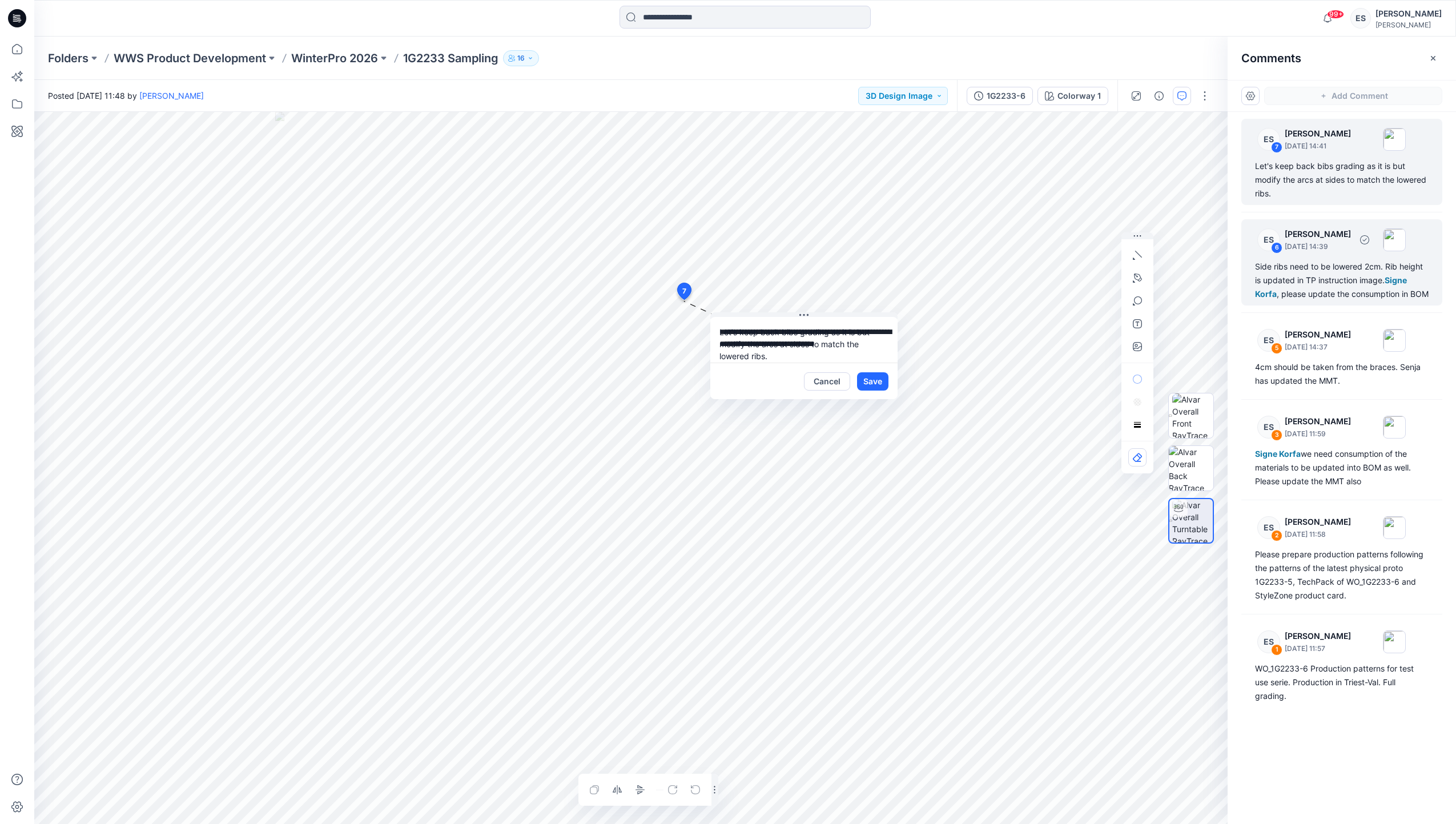
click at [1256, 298] on div "**********" at bounding box center [745, 468] width 1422 height 712
click at [860, 382] on button "Save" at bounding box center [872, 381] width 31 height 18
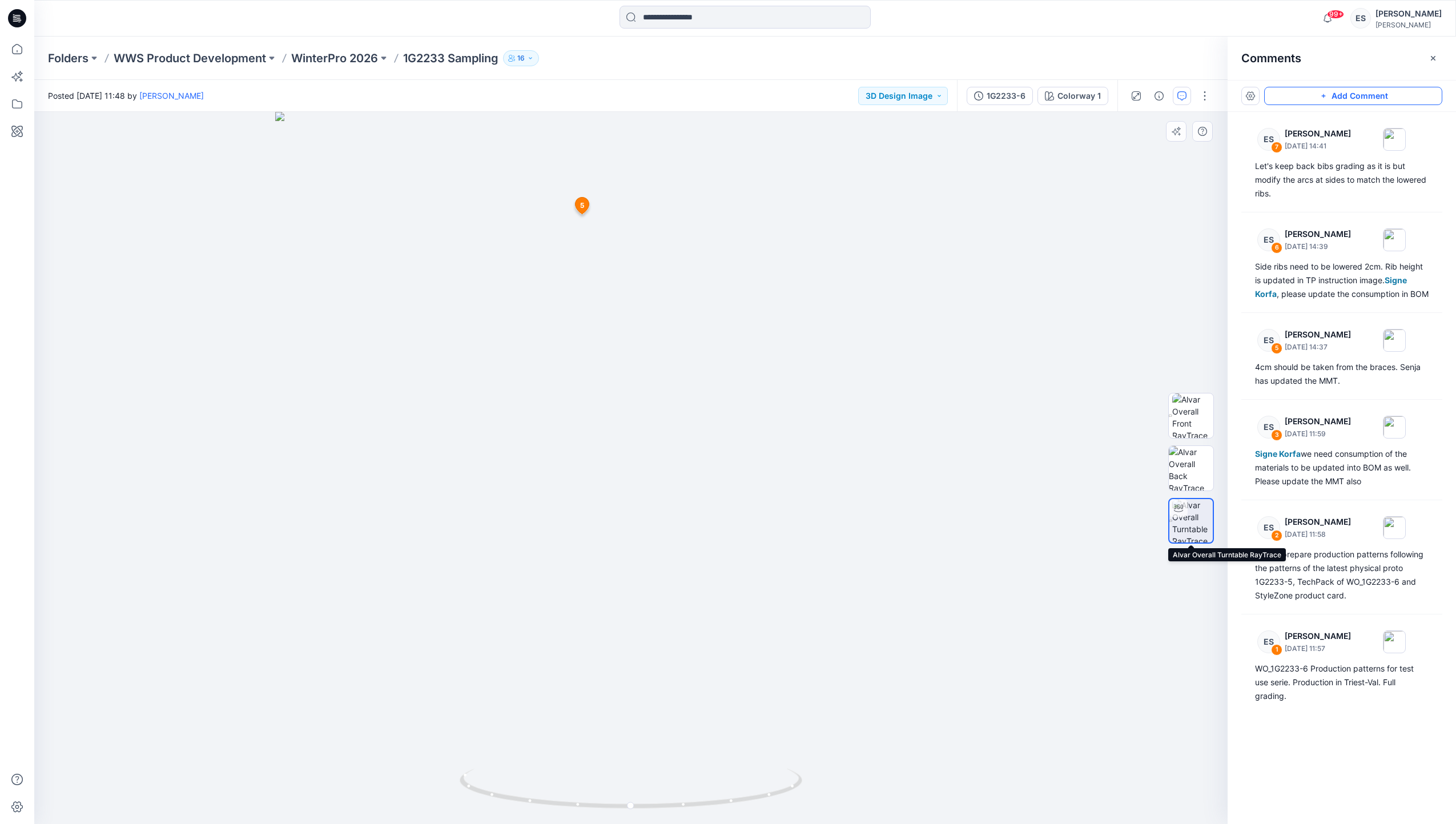
click at [1193, 531] on img at bounding box center [1192, 521] width 41 height 43
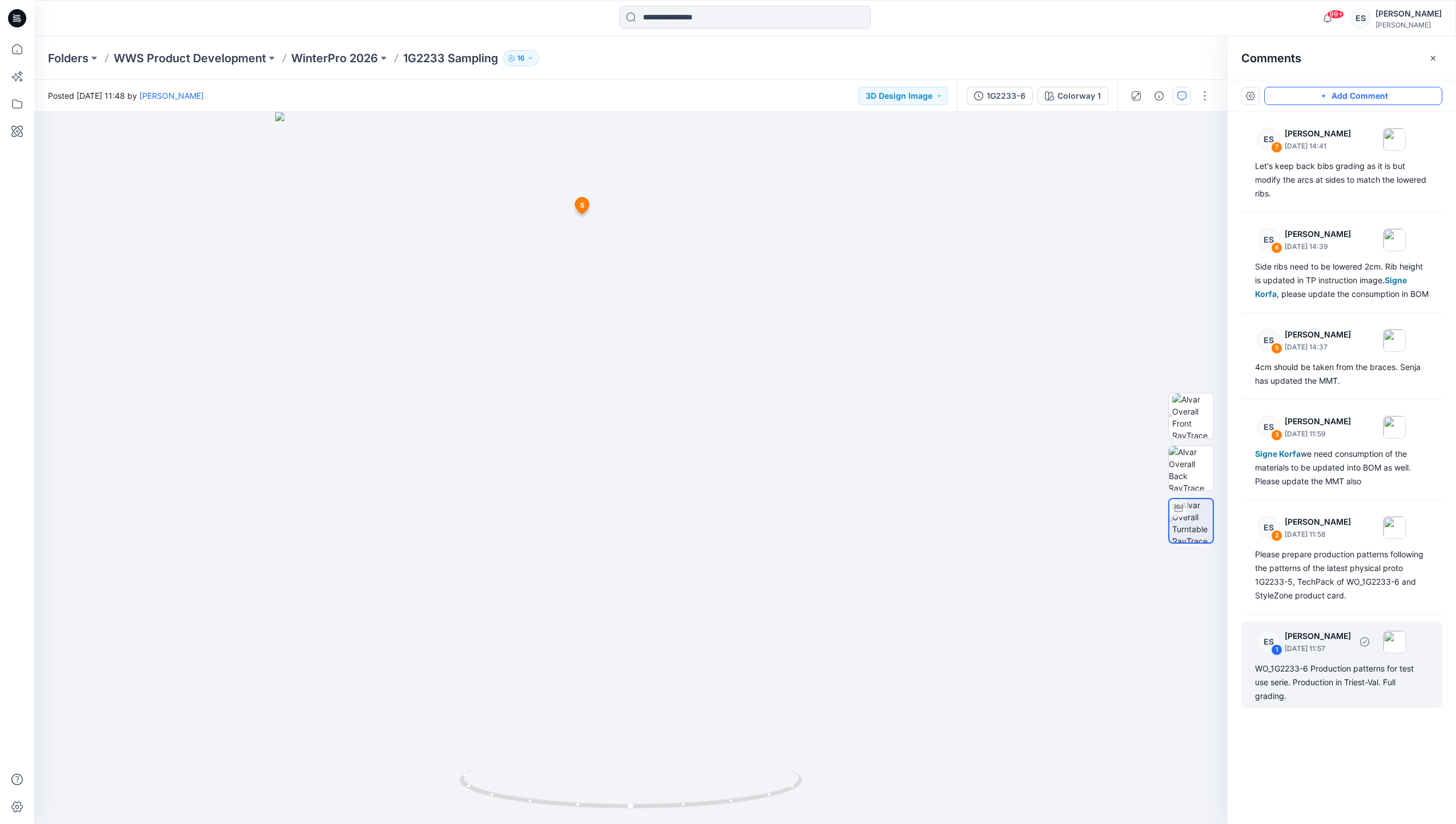
click at [1280, 155] on div "ES 1 [PERSON_NAME] [DATE] 11:57" at bounding box center [1326, 139] width 158 height 31
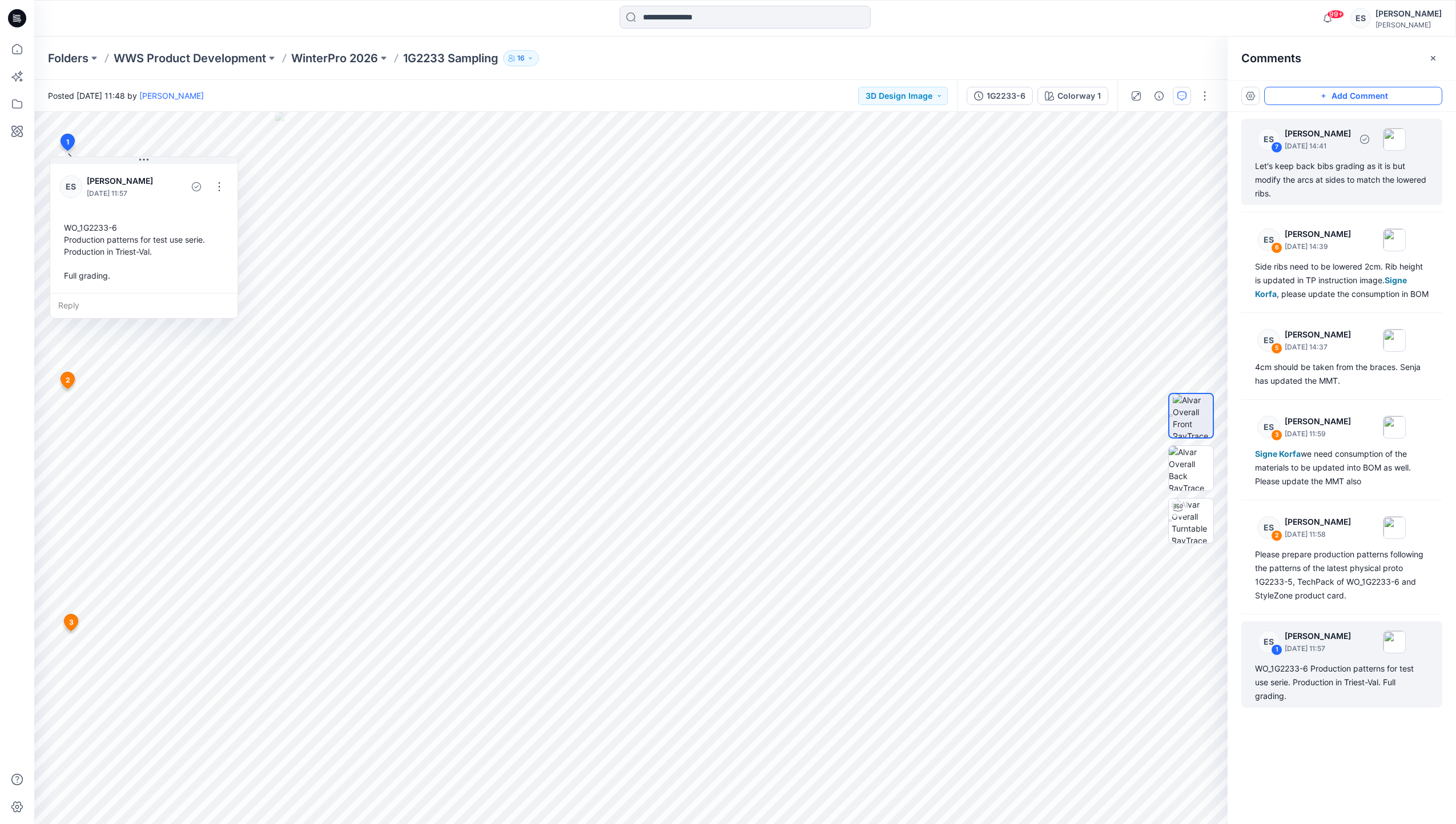
click at [1293, 147] on p "[DATE] 14:41" at bounding box center [1317, 146] width 67 height 11
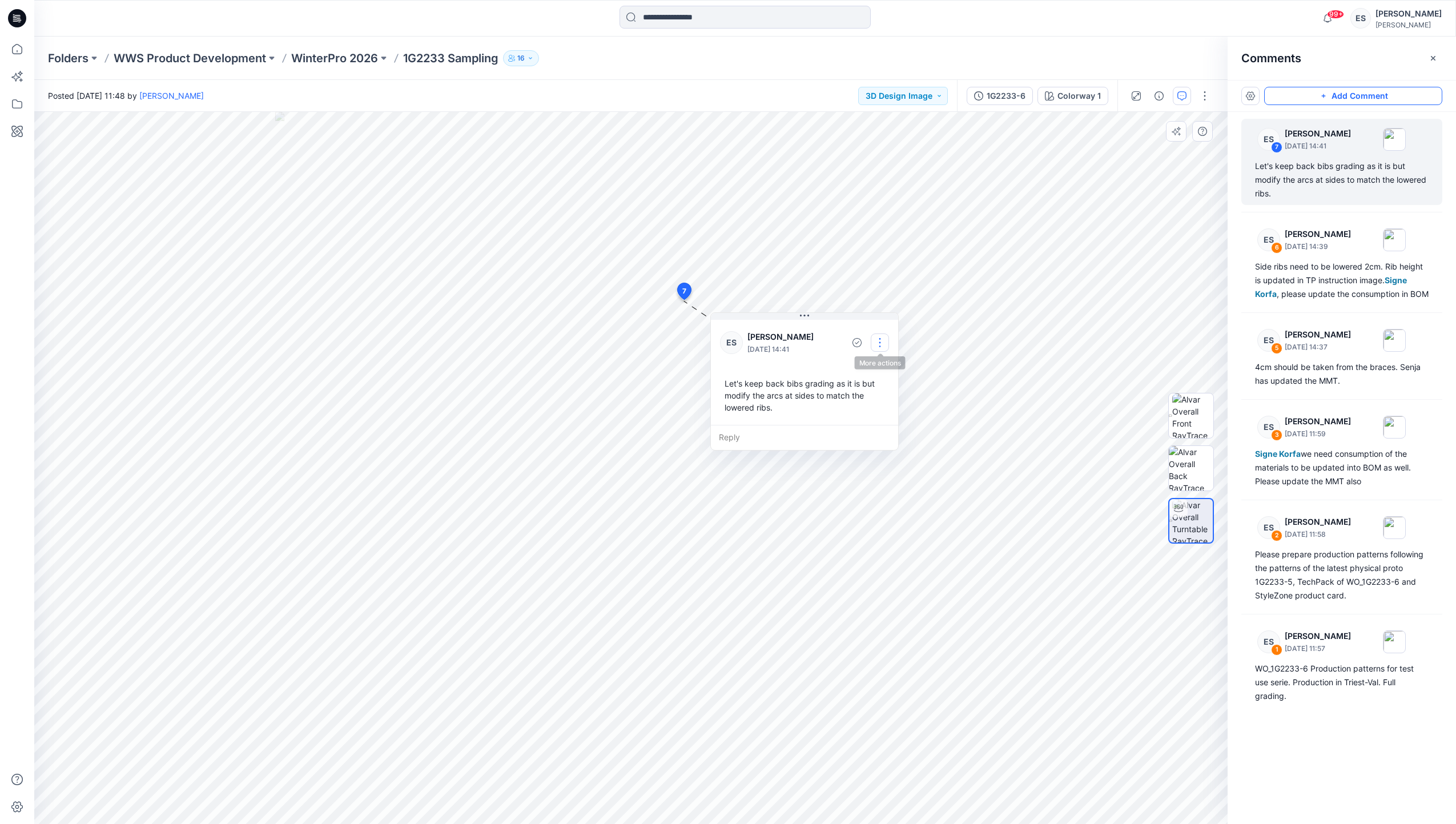
click at [881, 337] on button "button" at bounding box center [879, 342] width 18 height 18
click at [890, 370] on p "Edit comment" at bounding box center [882, 369] width 51 height 12
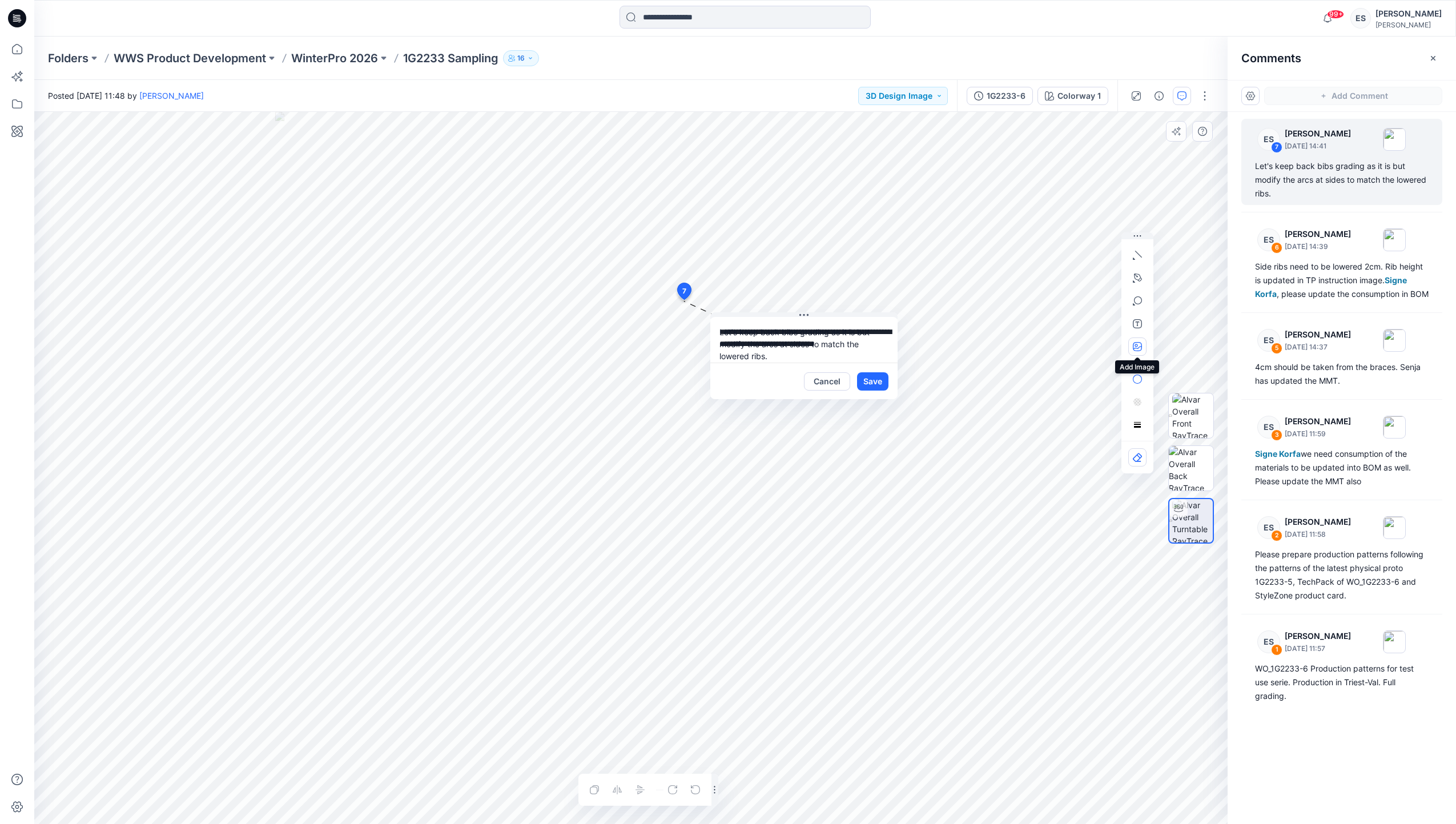
click at [1142, 349] on button "button" at bounding box center [1137, 346] width 18 height 18
type input"] "**********"
click at [882, 382] on button "Save" at bounding box center [872, 381] width 31 height 18
